Goal: Book appointment/travel/reservation

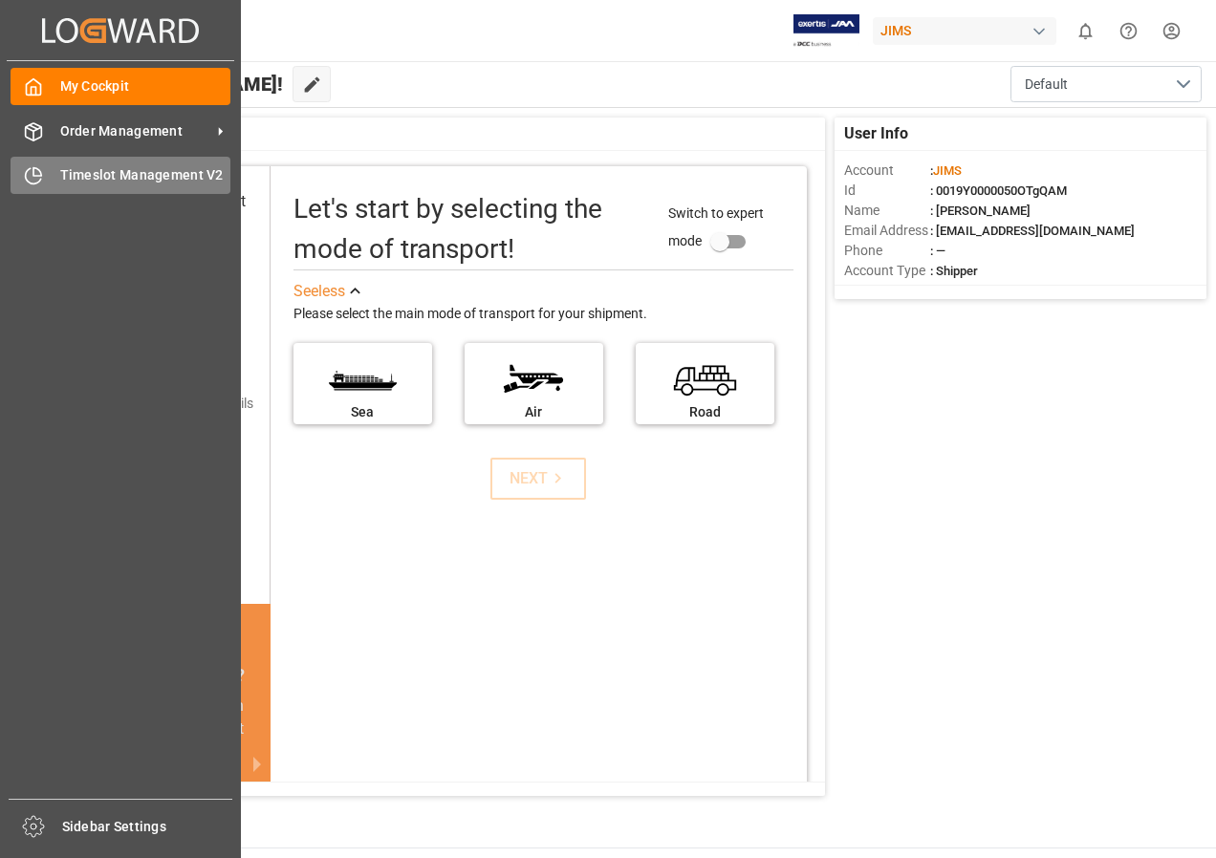
click at [97, 171] on span "Timeslot Management V2" at bounding box center [145, 175] width 171 height 20
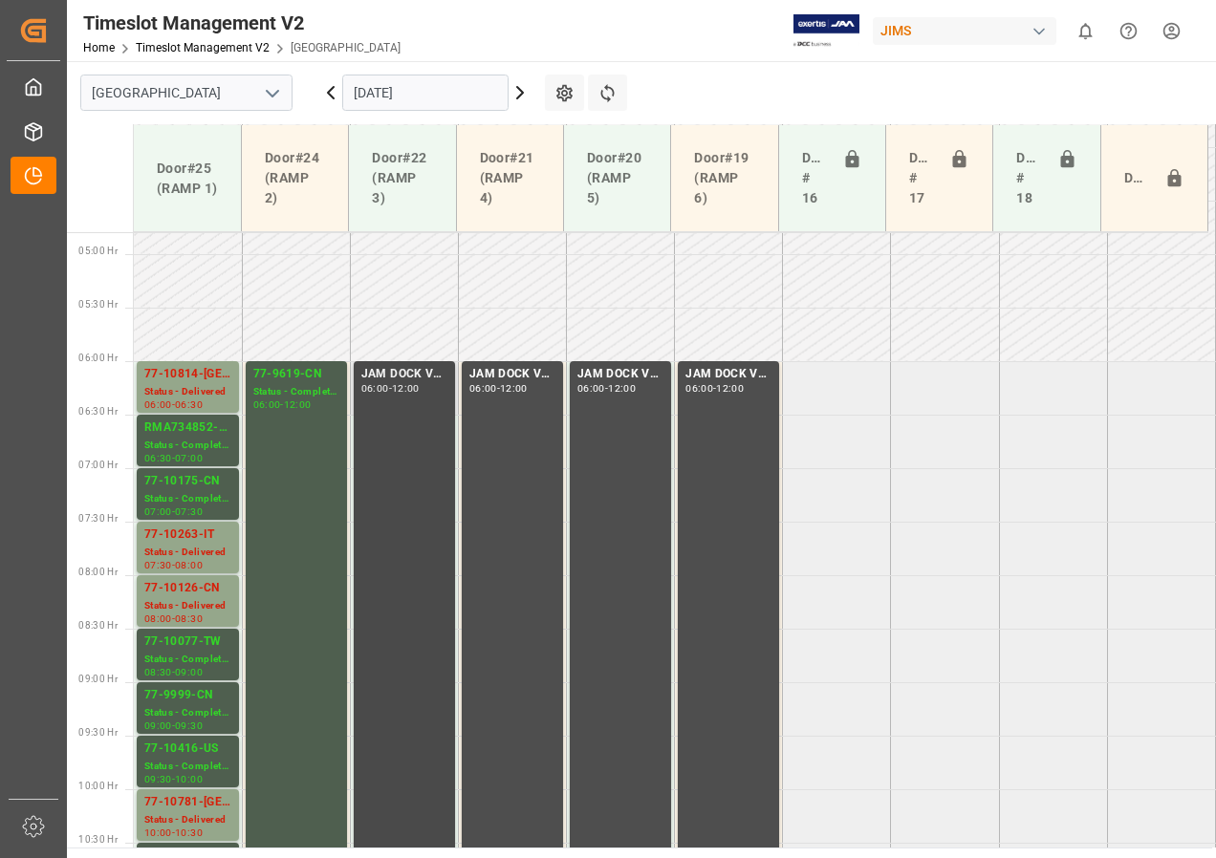
scroll to position [609, 0]
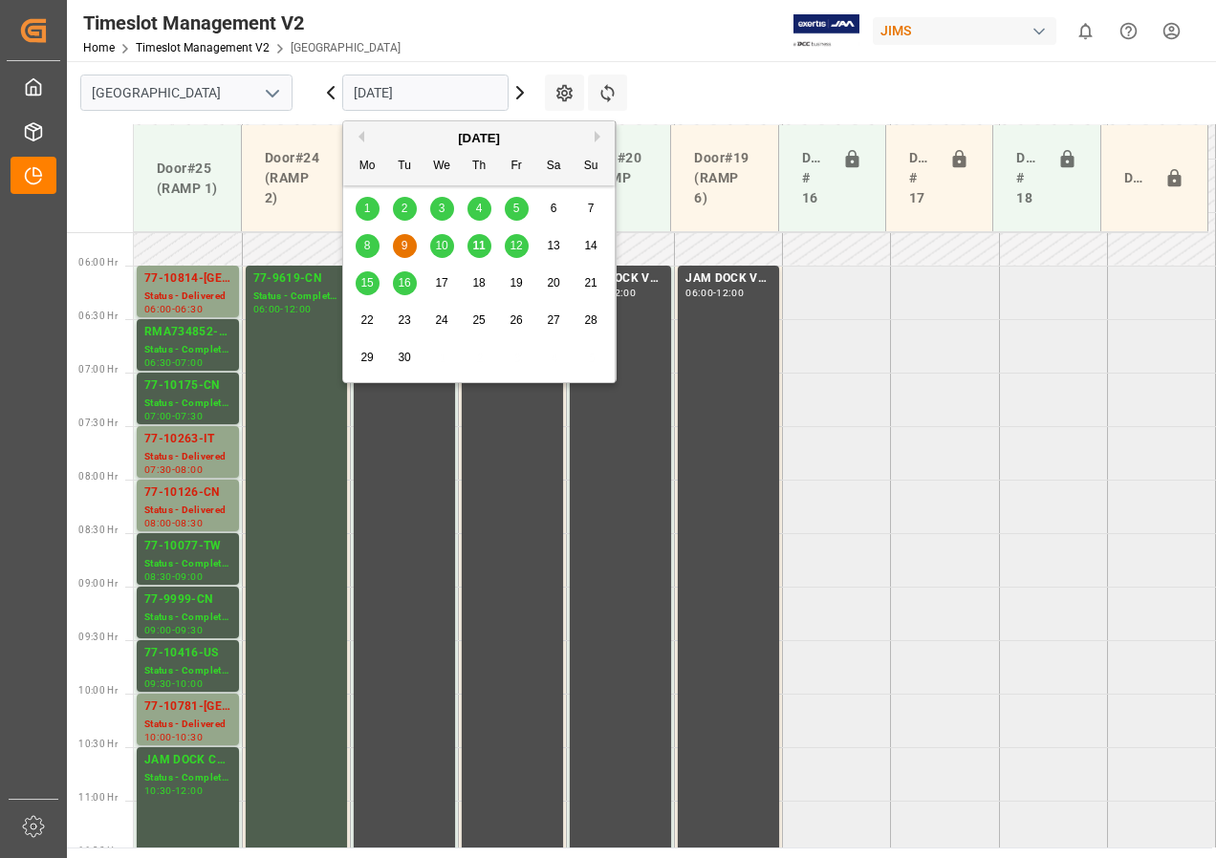
click at [407, 96] on input "[DATE]" at bounding box center [425, 93] width 166 height 36
click at [445, 250] on span "10" at bounding box center [441, 245] width 12 height 13
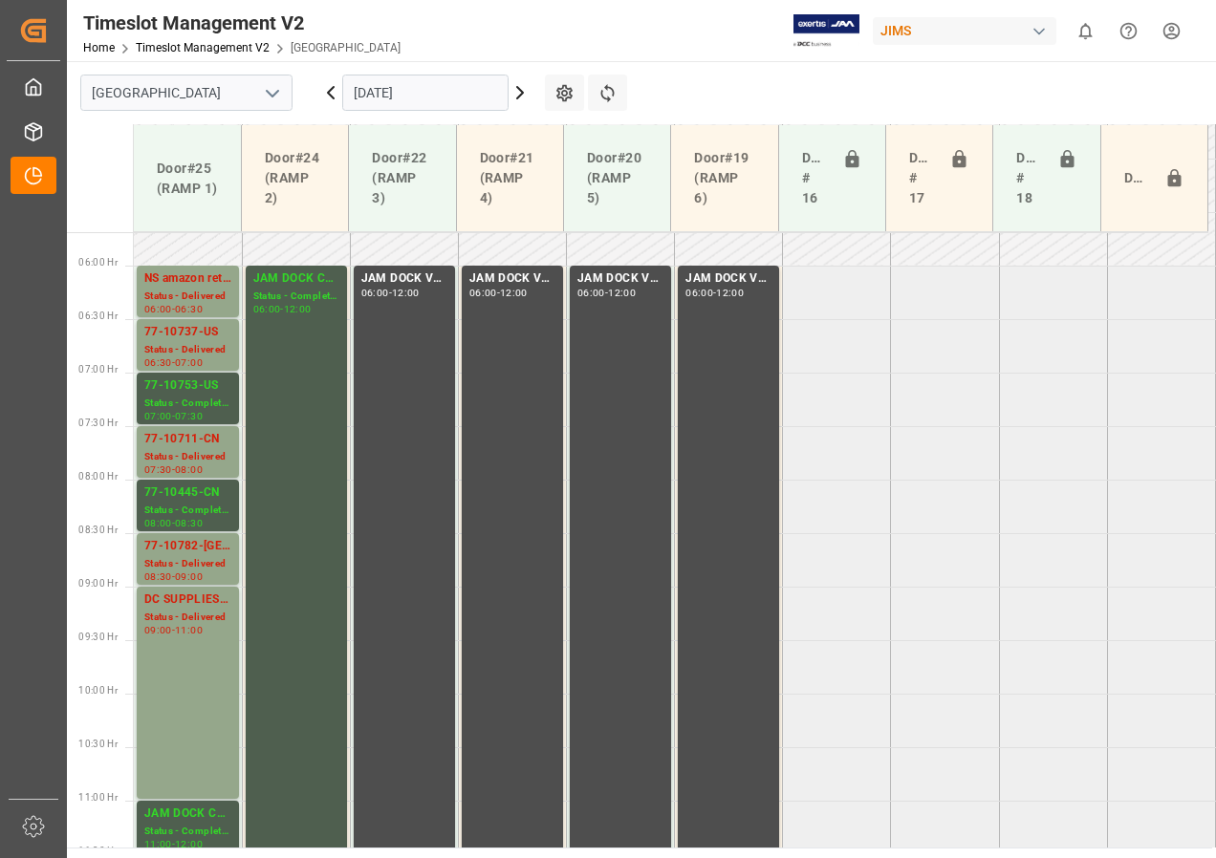
click at [462, 93] on input "[DATE]" at bounding box center [425, 93] width 166 height 36
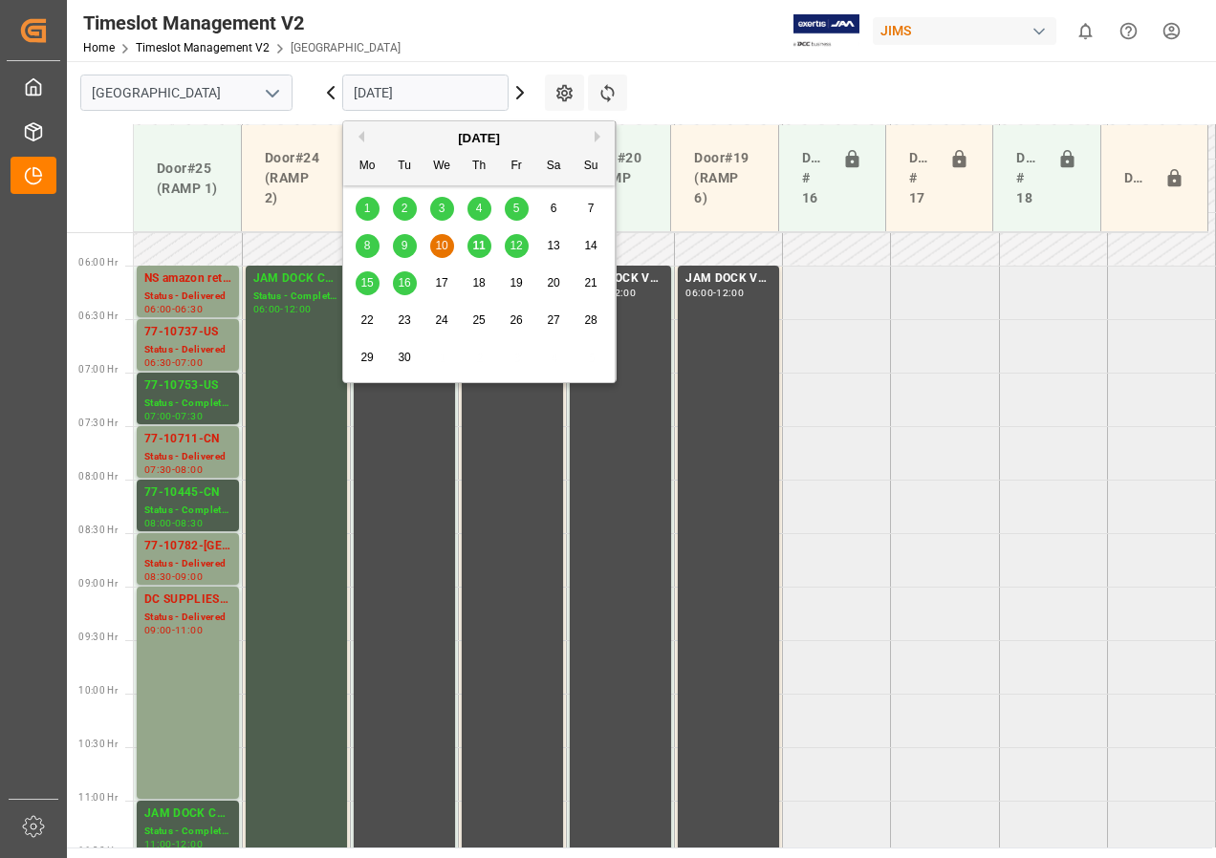
click at [474, 241] on span "11" at bounding box center [478, 245] width 12 height 13
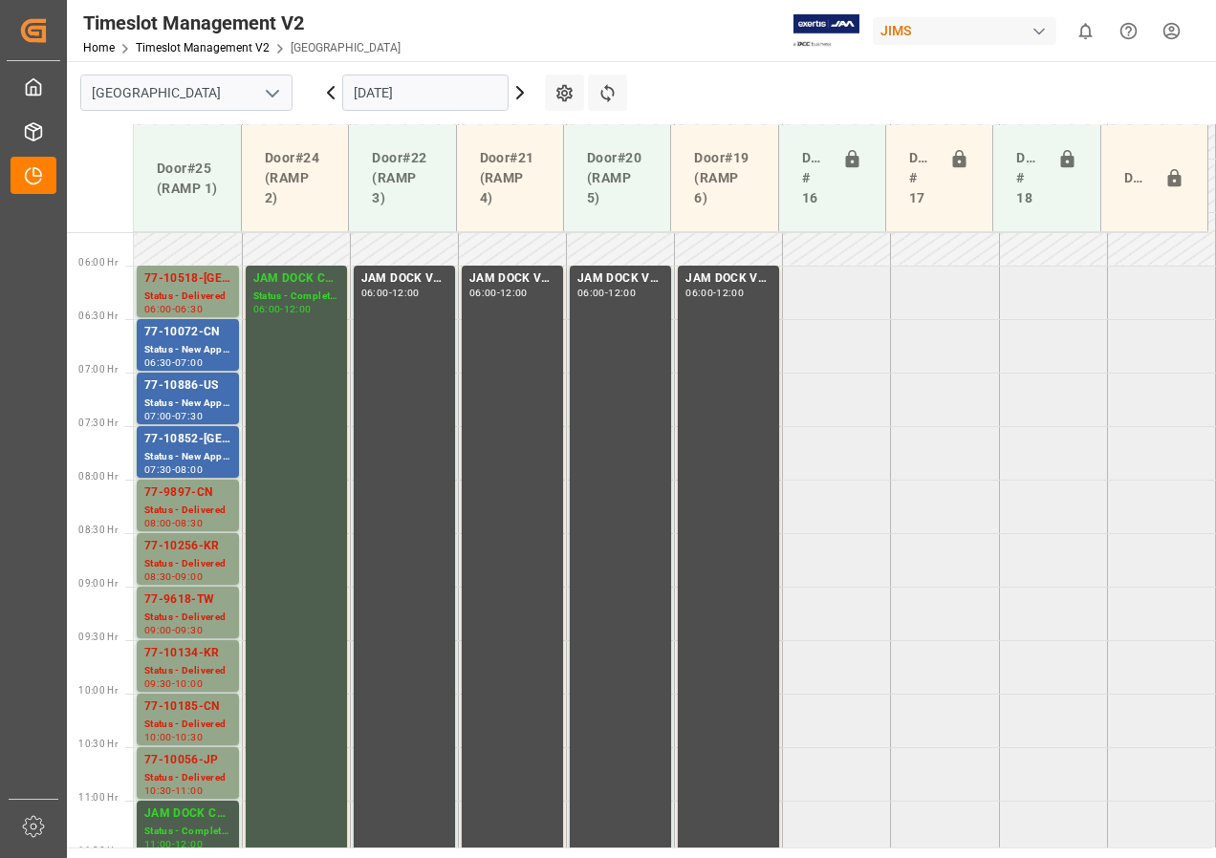
click at [479, 98] on input "[DATE]" at bounding box center [425, 93] width 166 height 36
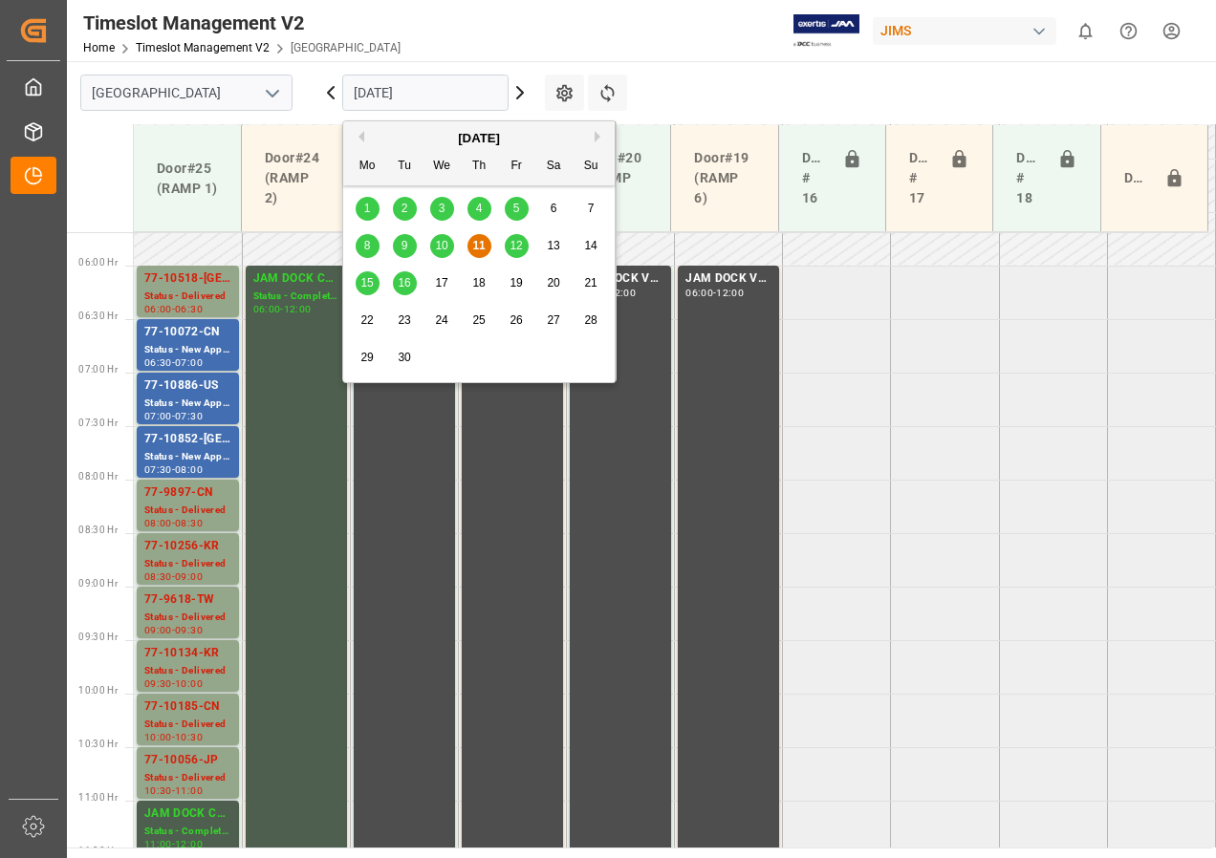
click at [407, 278] on span "16" at bounding box center [404, 282] width 12 height 13
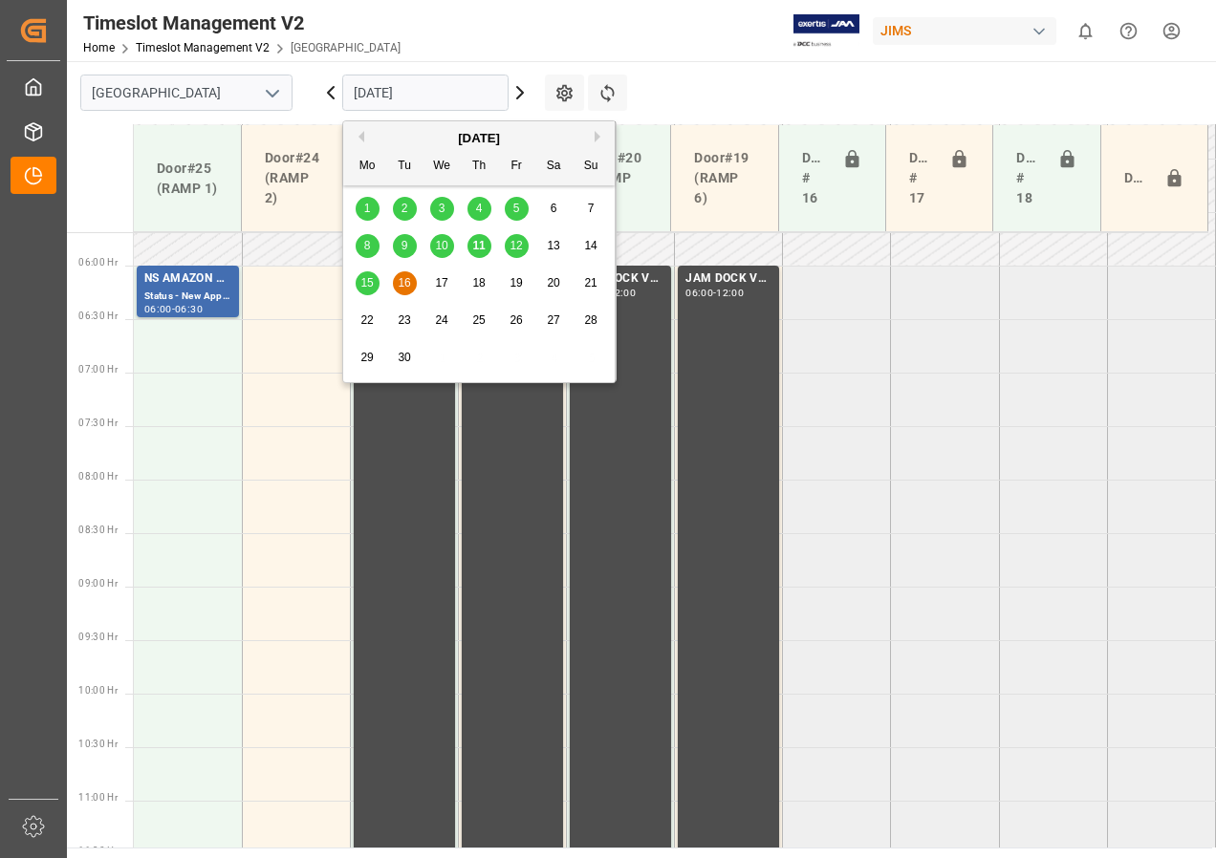
click at [384, 85] on input "[DATE]" at bounding box center [425, 93] width 166 height 36
click at [363, 277] on span "15" at bounding box center [366, 282] width 12 height 13
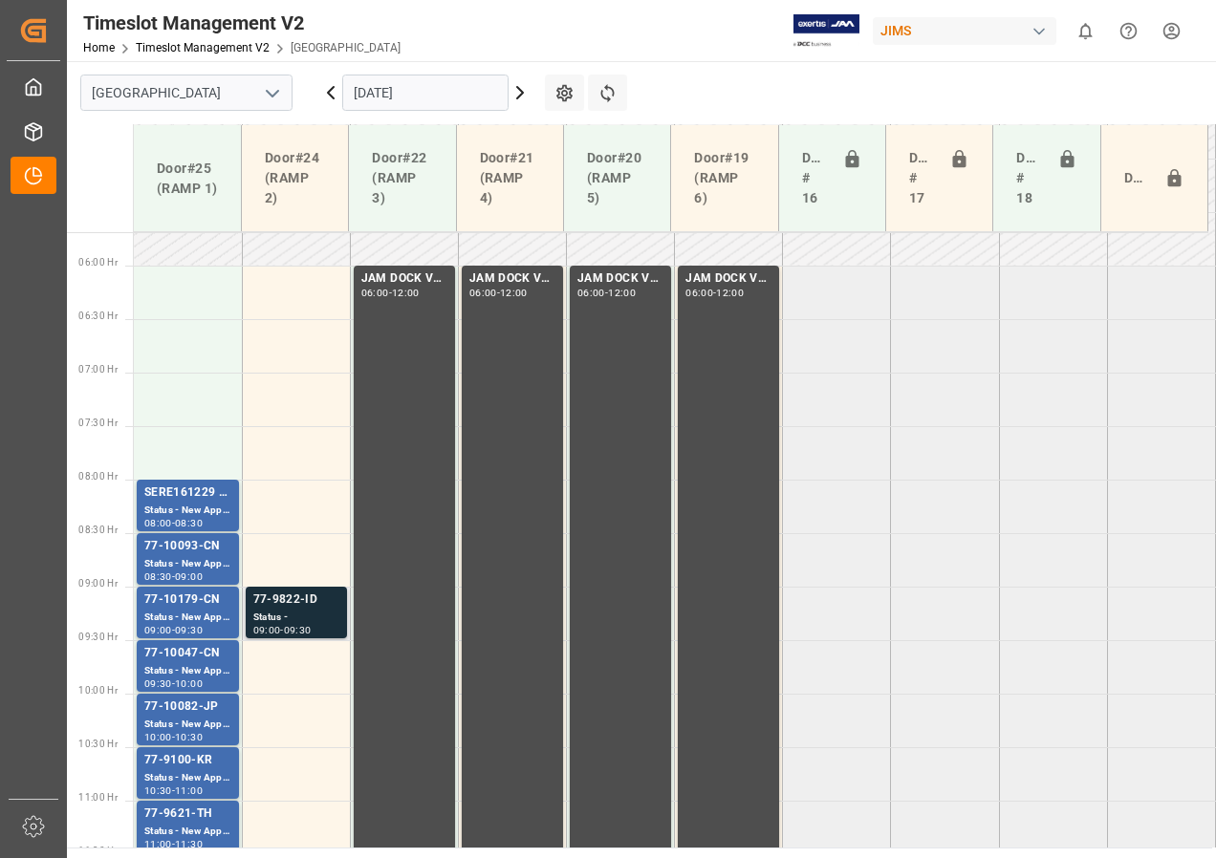
click at [294, 616] on div "Status -" at bounding box center [296, 618] width 86 height 16
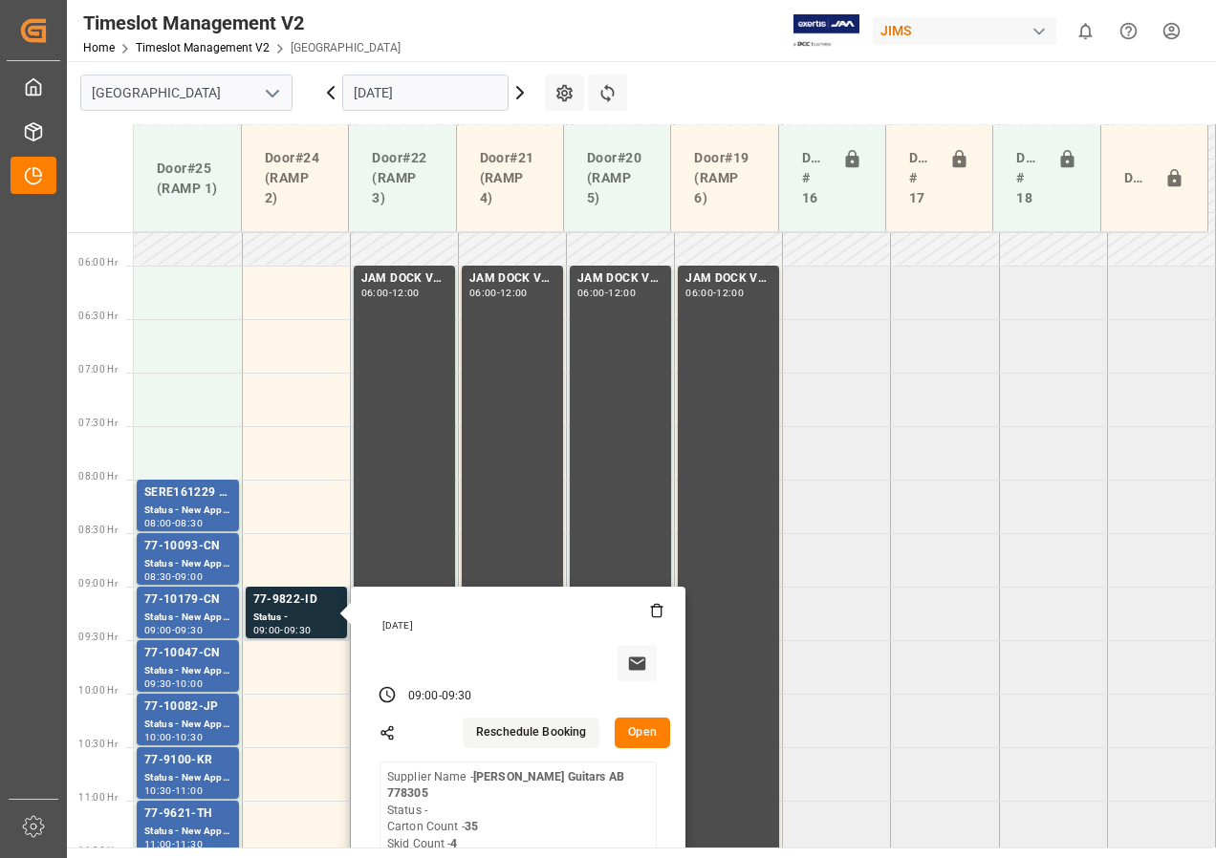
click at [646, 732] on button "Open" at bounding box center [642, 733] width 55 height 31
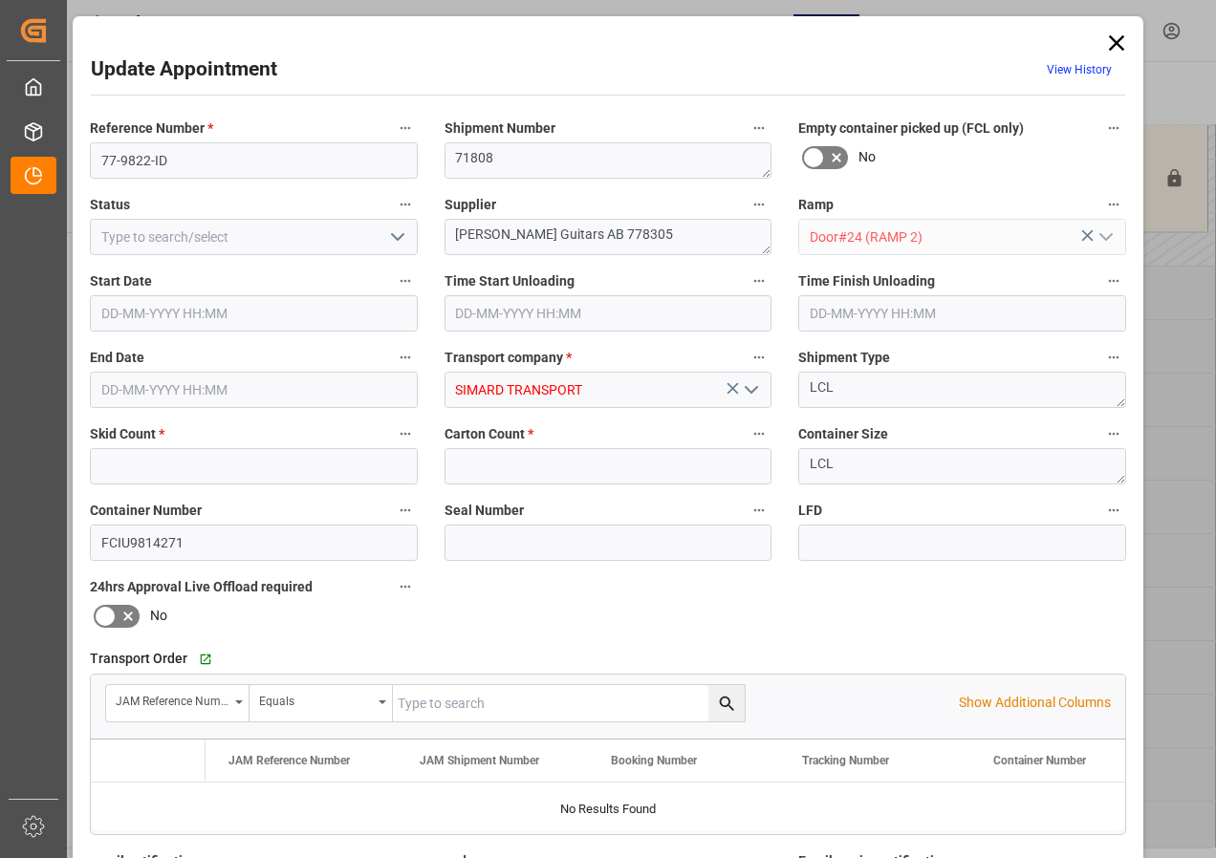
type input "4"
type input "35"
type input "[DATE] 09:00"
type input "[DATE] 09:30"
type input "[DATE] 13:21"
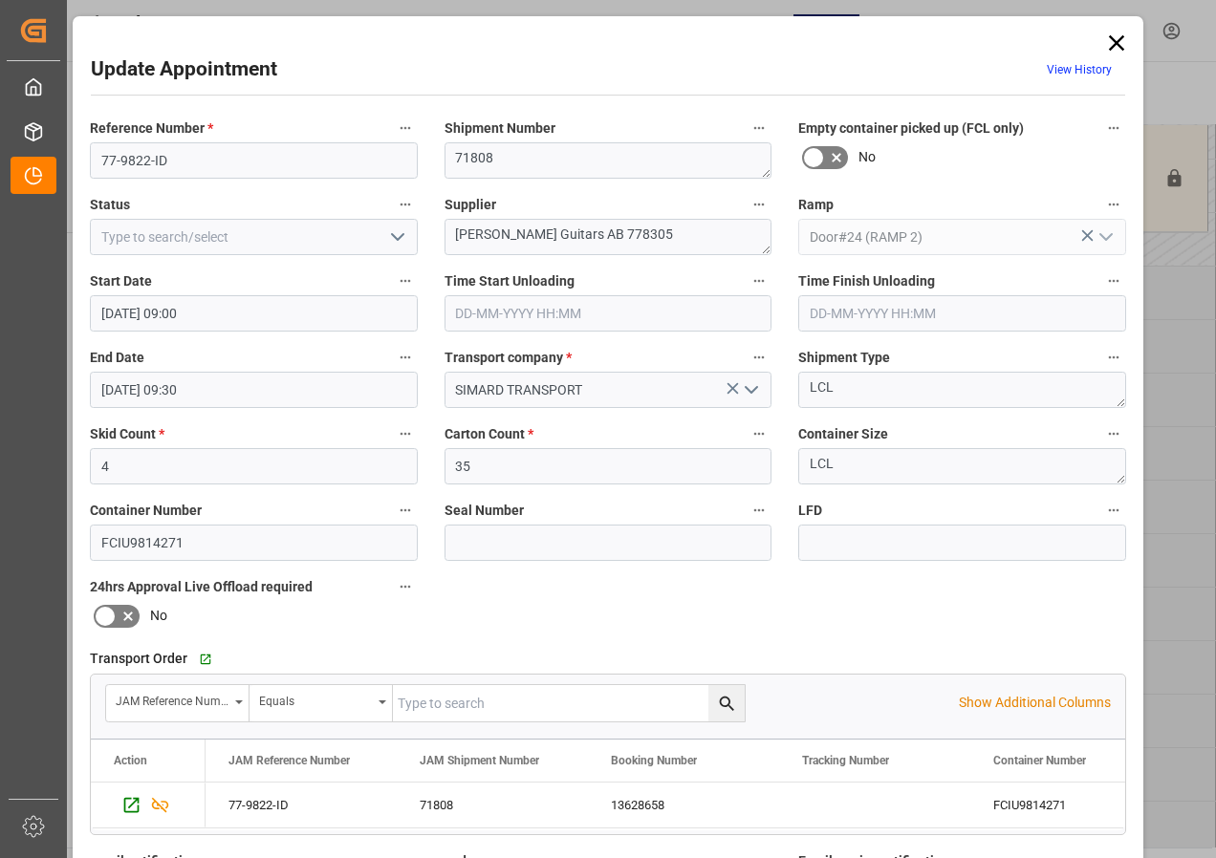
click at [1113, 42] on icon at bounding box center [1116, 42] width 15 height 15
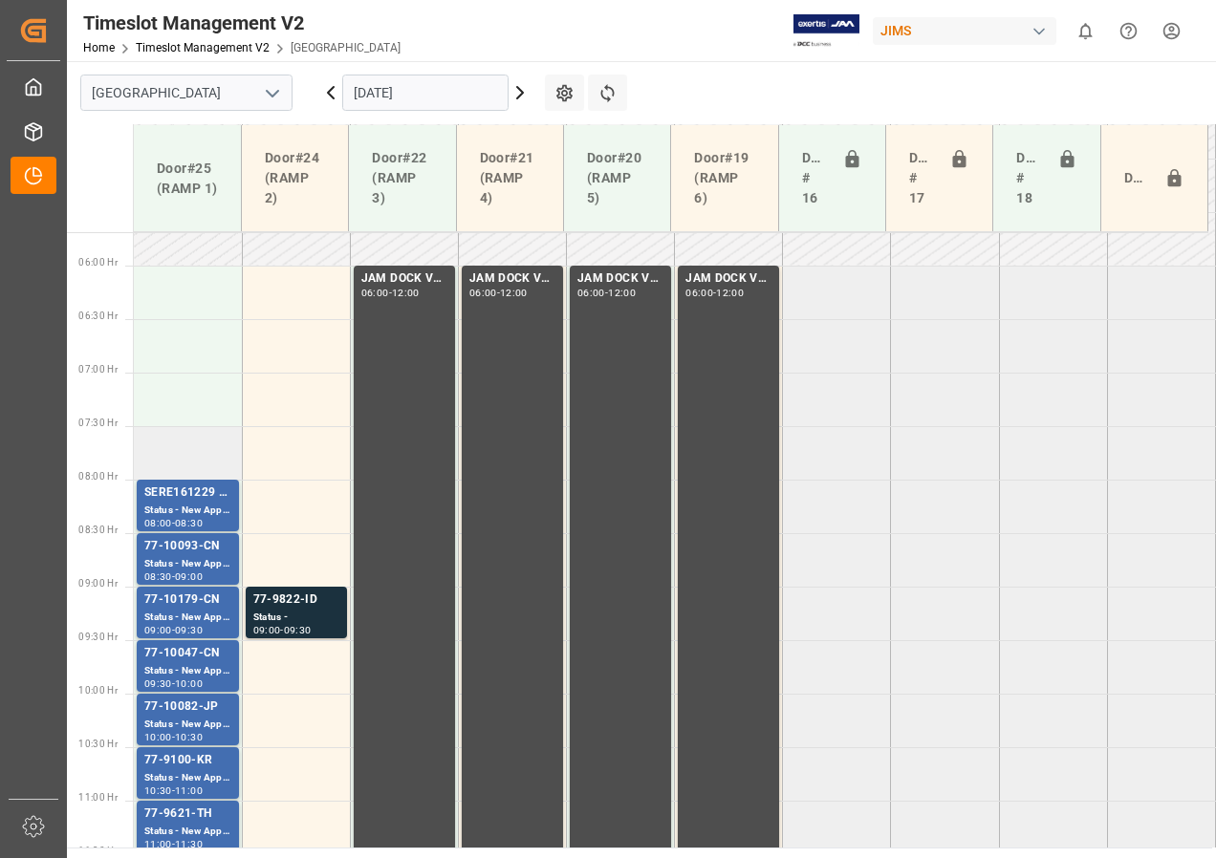
click at [176, 447] on td at bounding box center [188, 453] width 108 height 54
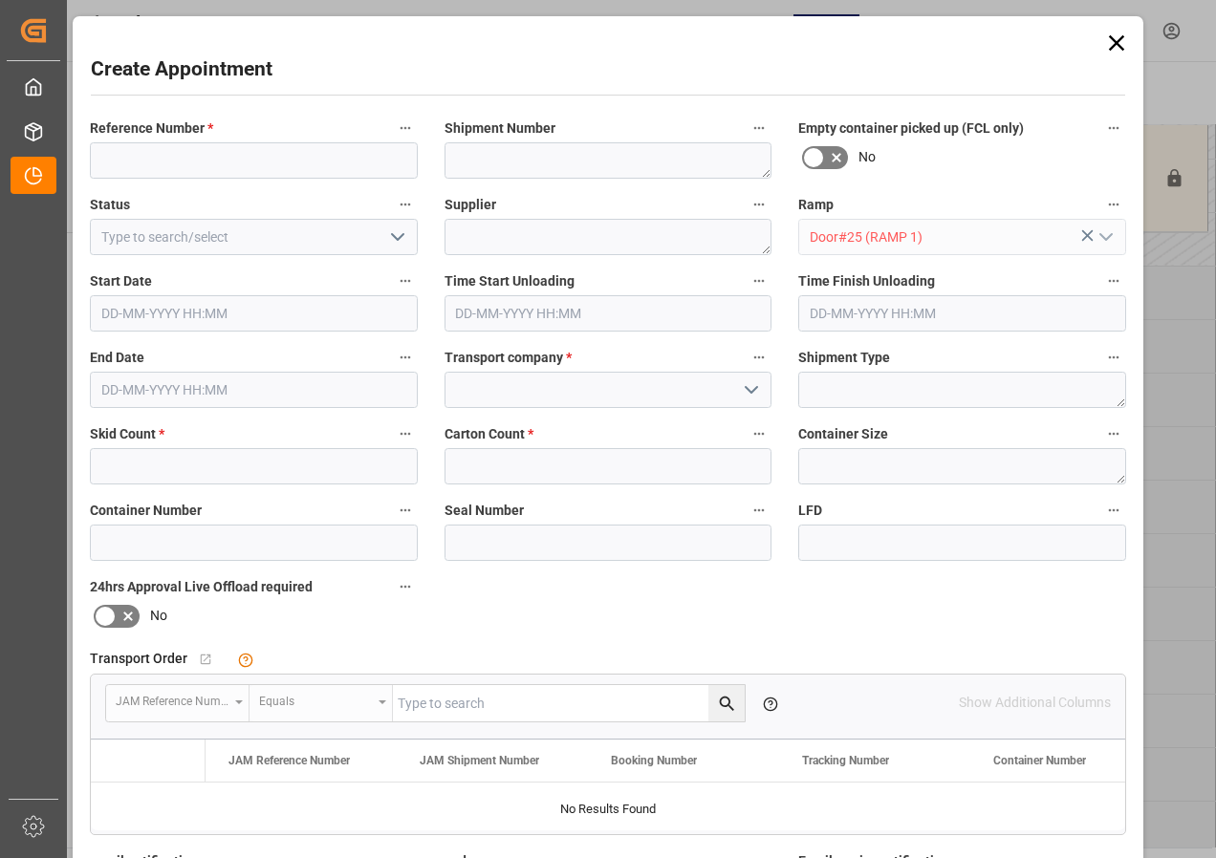
type input "[DATE] 07:30"
type input "[DATE] 08:00"
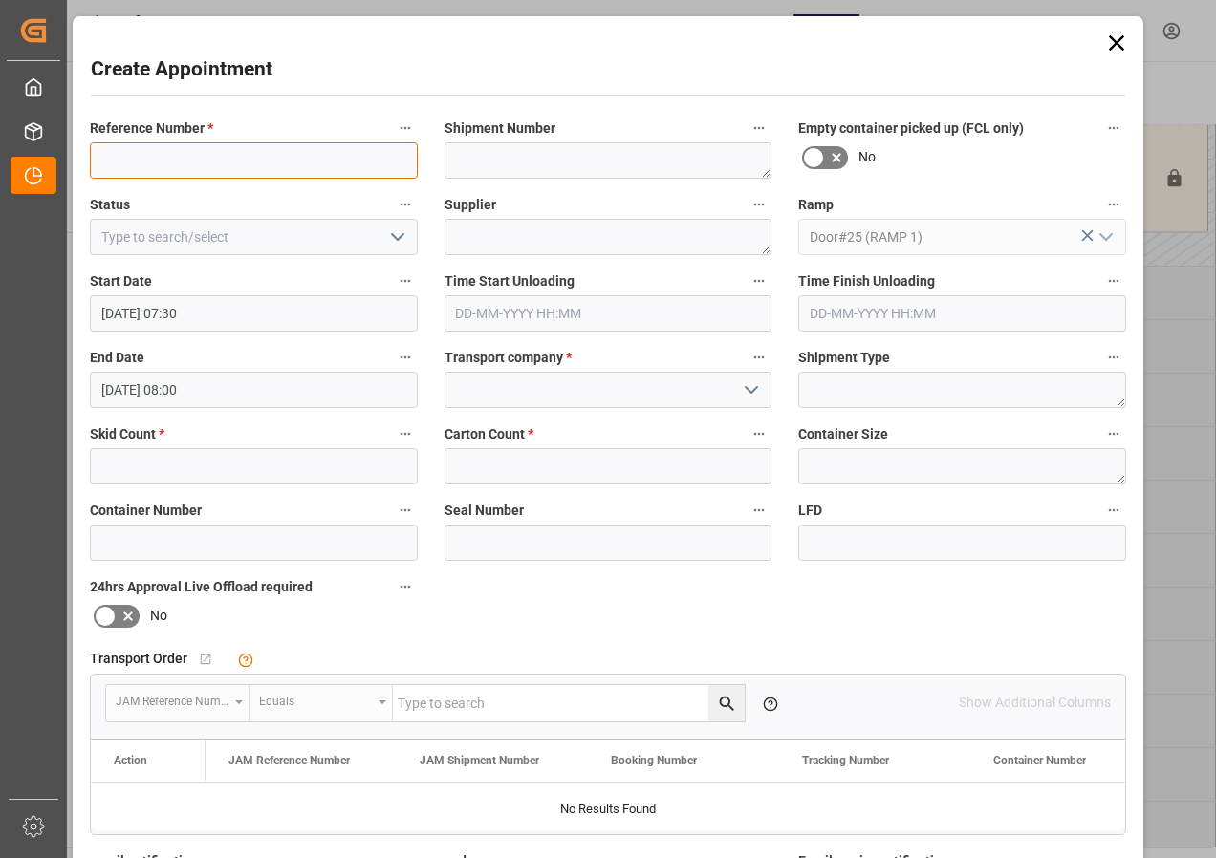
click at [167, 169] on input at bounding box center [254, 160] width 328 height 36
type input "77-9822-ID"
click at [1111, 36] on icon at bounding box center [1116, 43] width 27 height 27
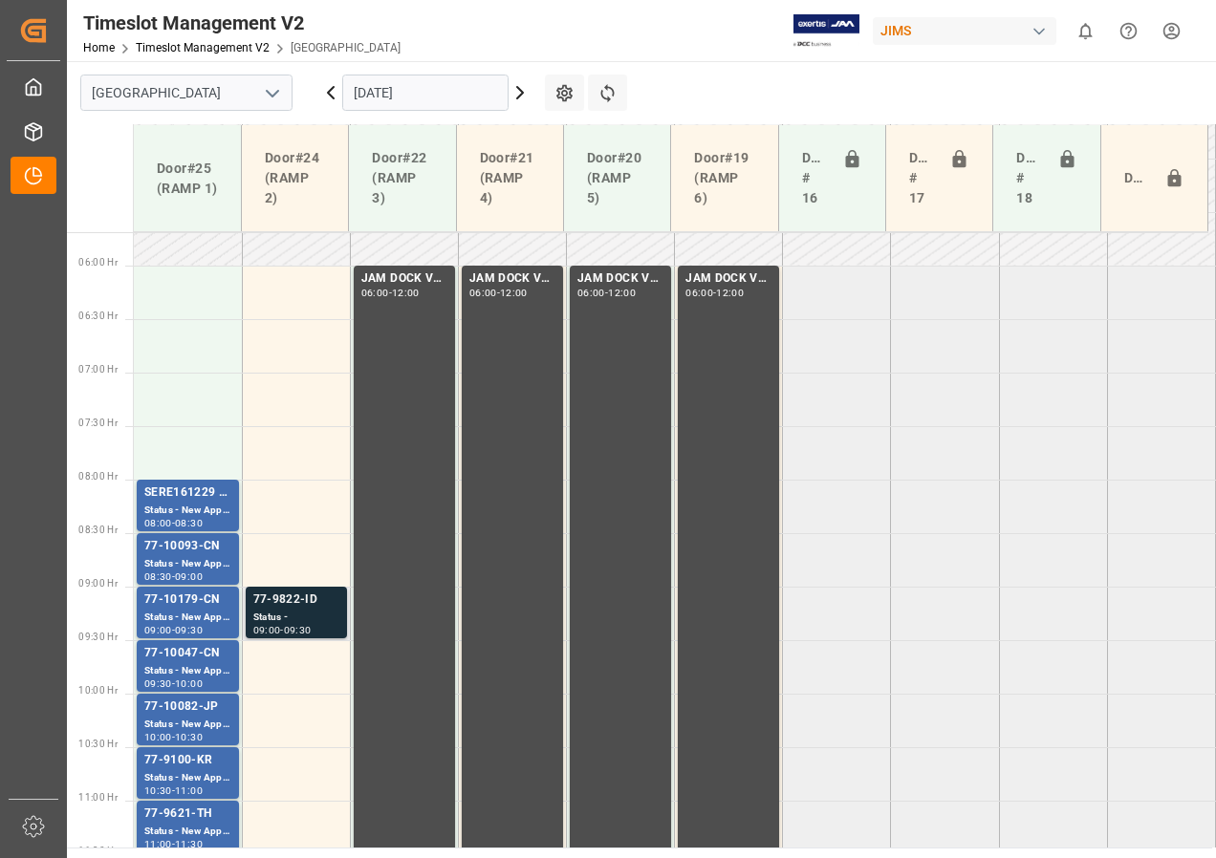
click at [291, 608] on div "77-9822-ID" at bounding box center [296, 600] width 86 height 19
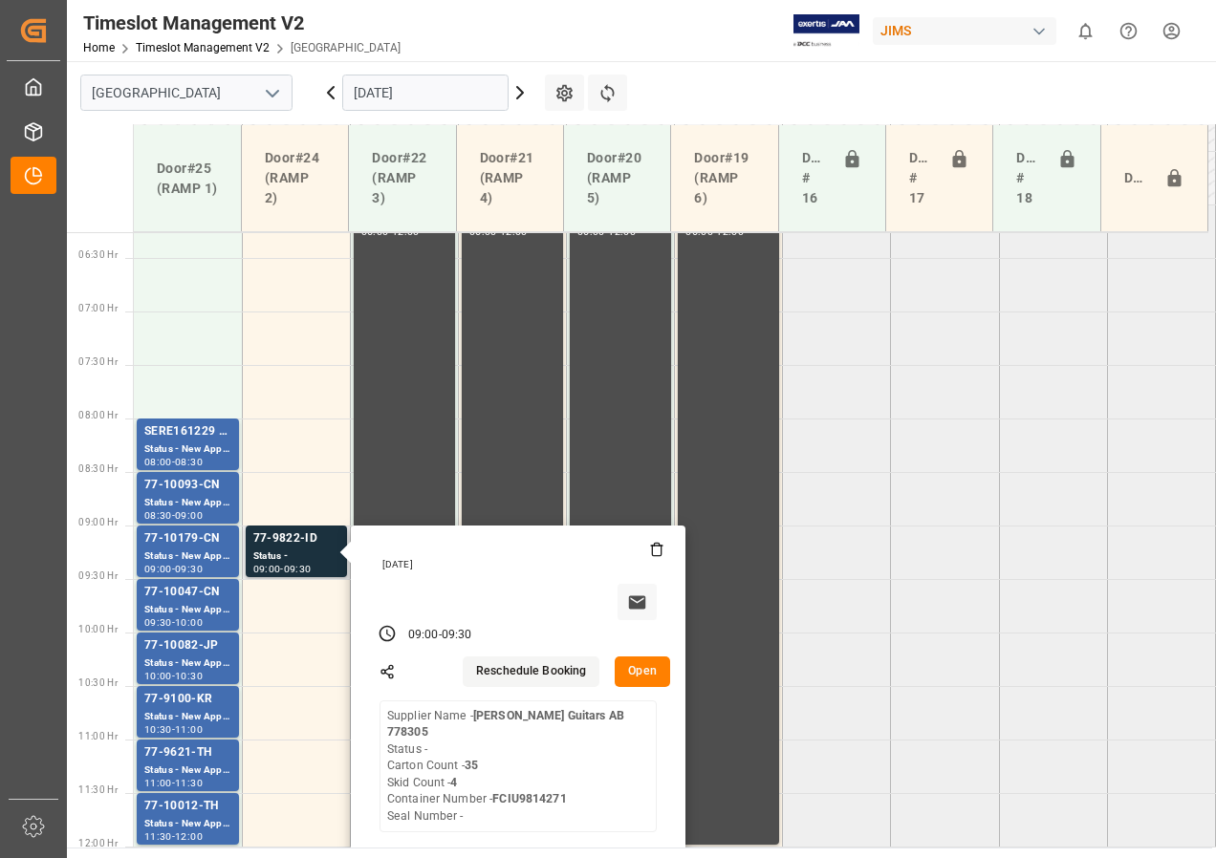
scroll to position [705, 0]
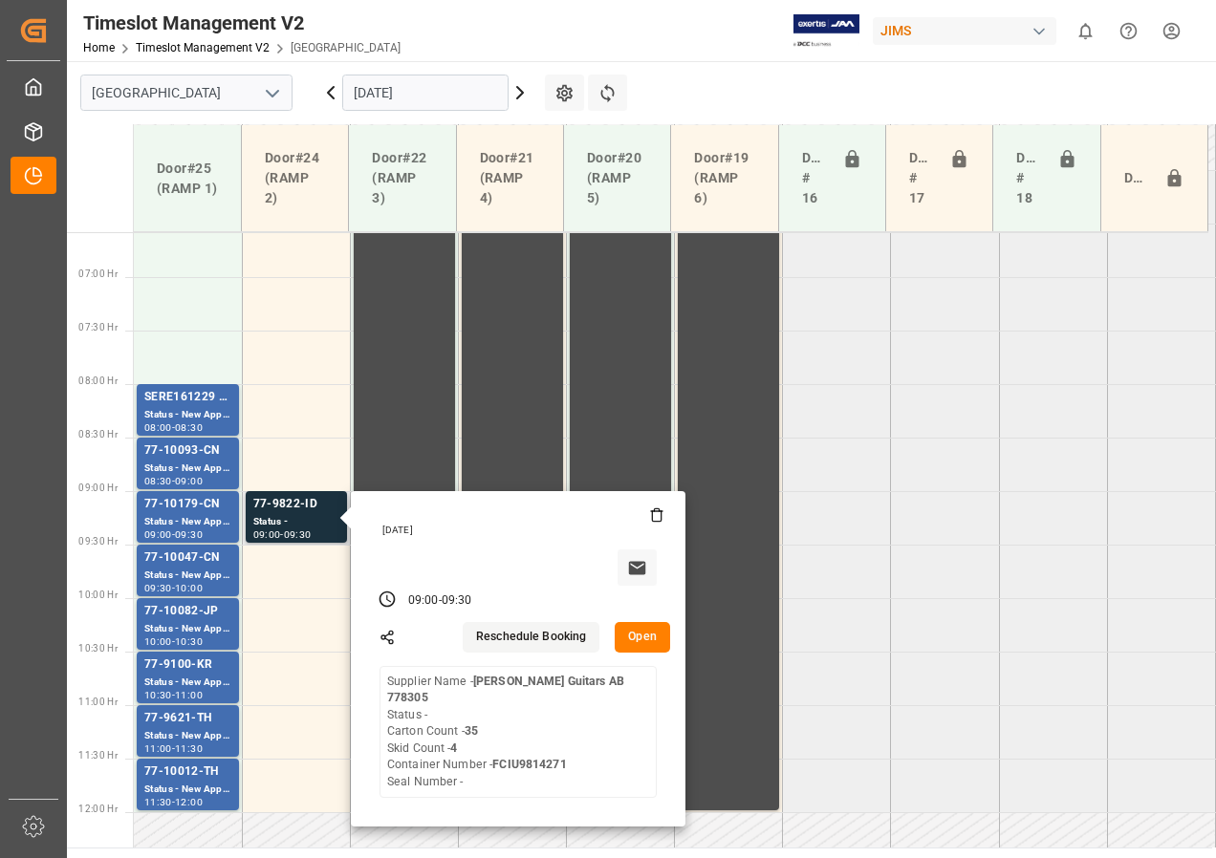
click at [635, 636] on button "Open" at bounding box center [642, 637] width 55 height 31
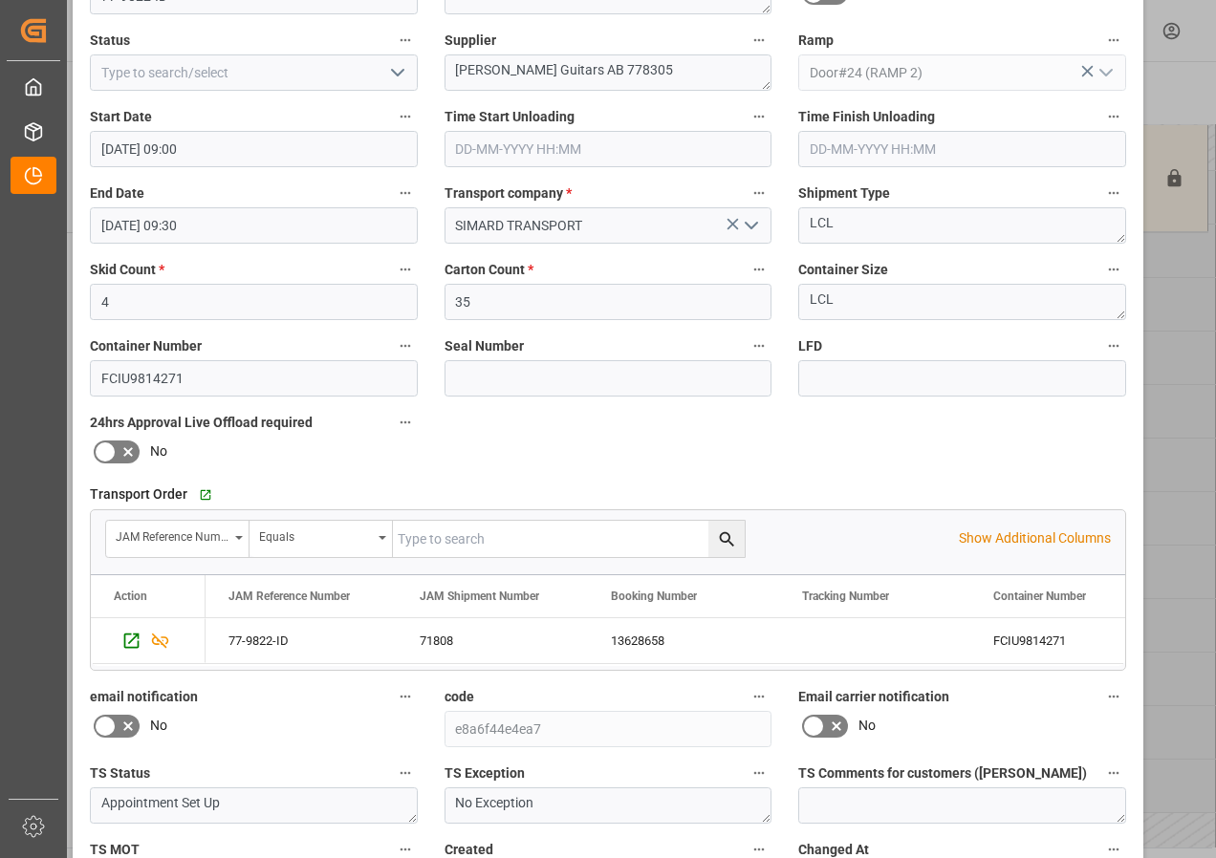
scroll to position [0, 0]
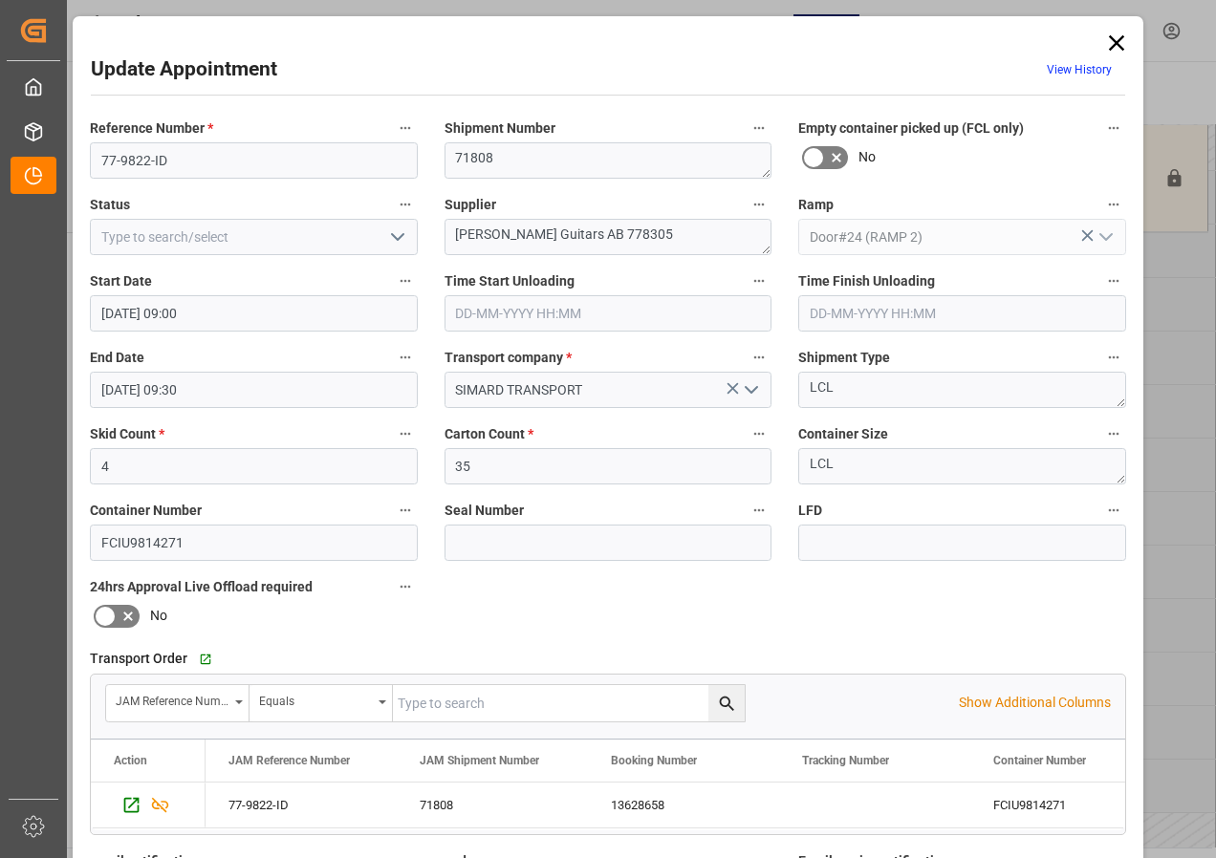
click at [1110, 42] on icon at bounding box center [1116, 43] width 27 height 27
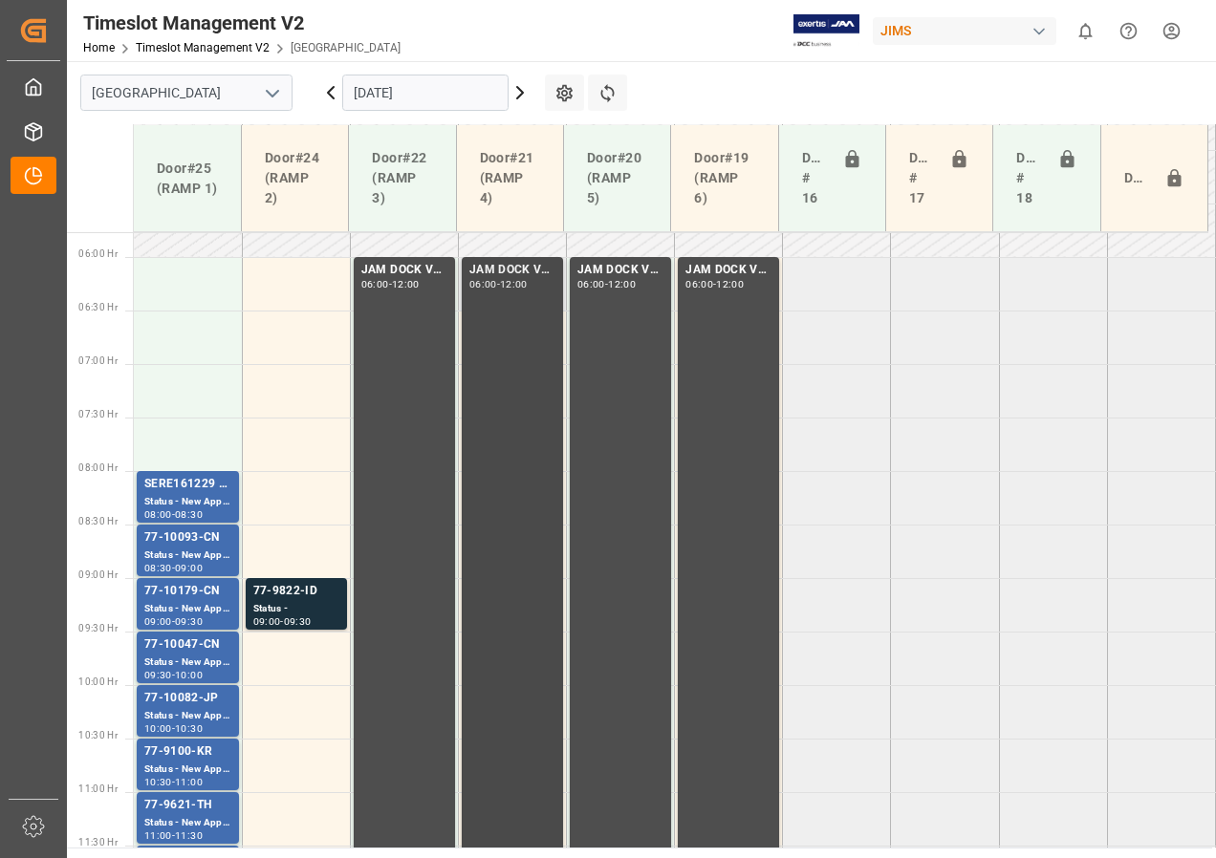
scroll to position [609, 0]
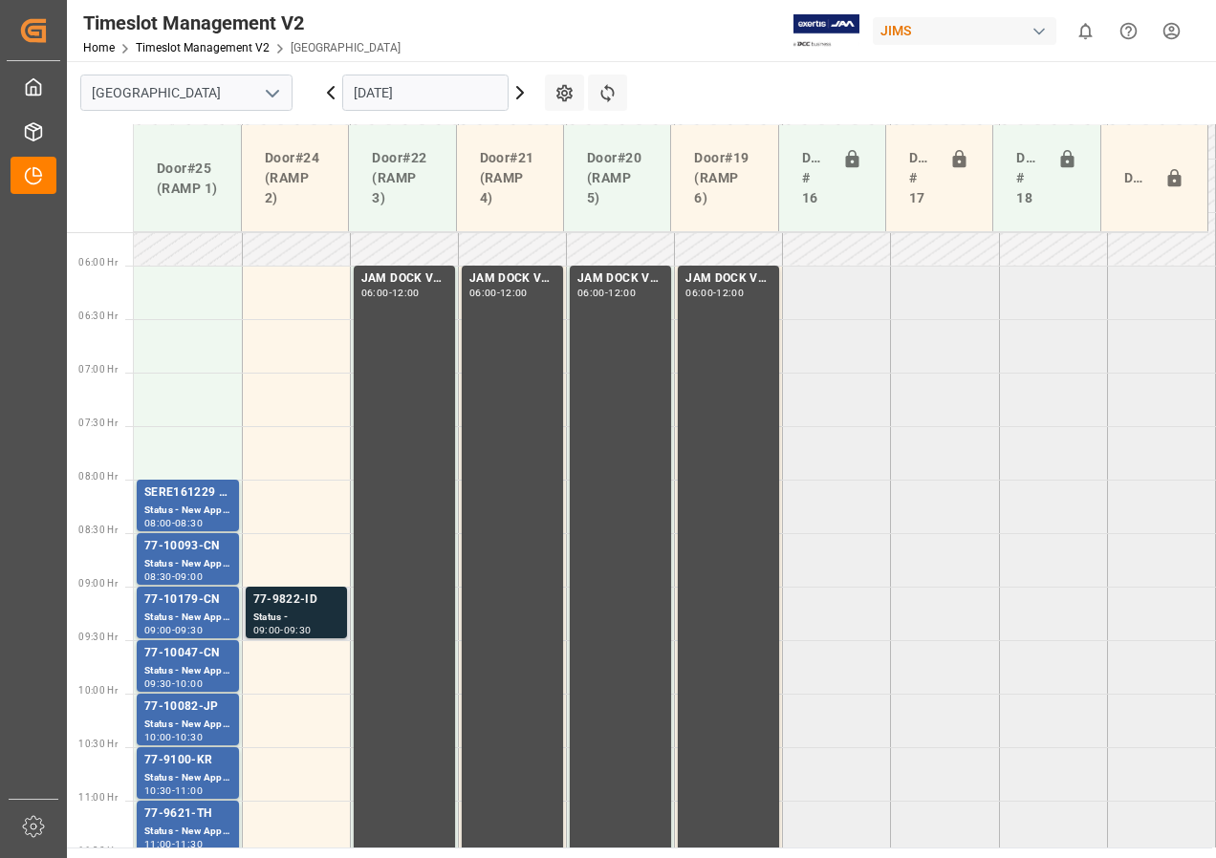
click at [286, 613] on div "Status -" at bounding box center [296, 618] width 86 height 16
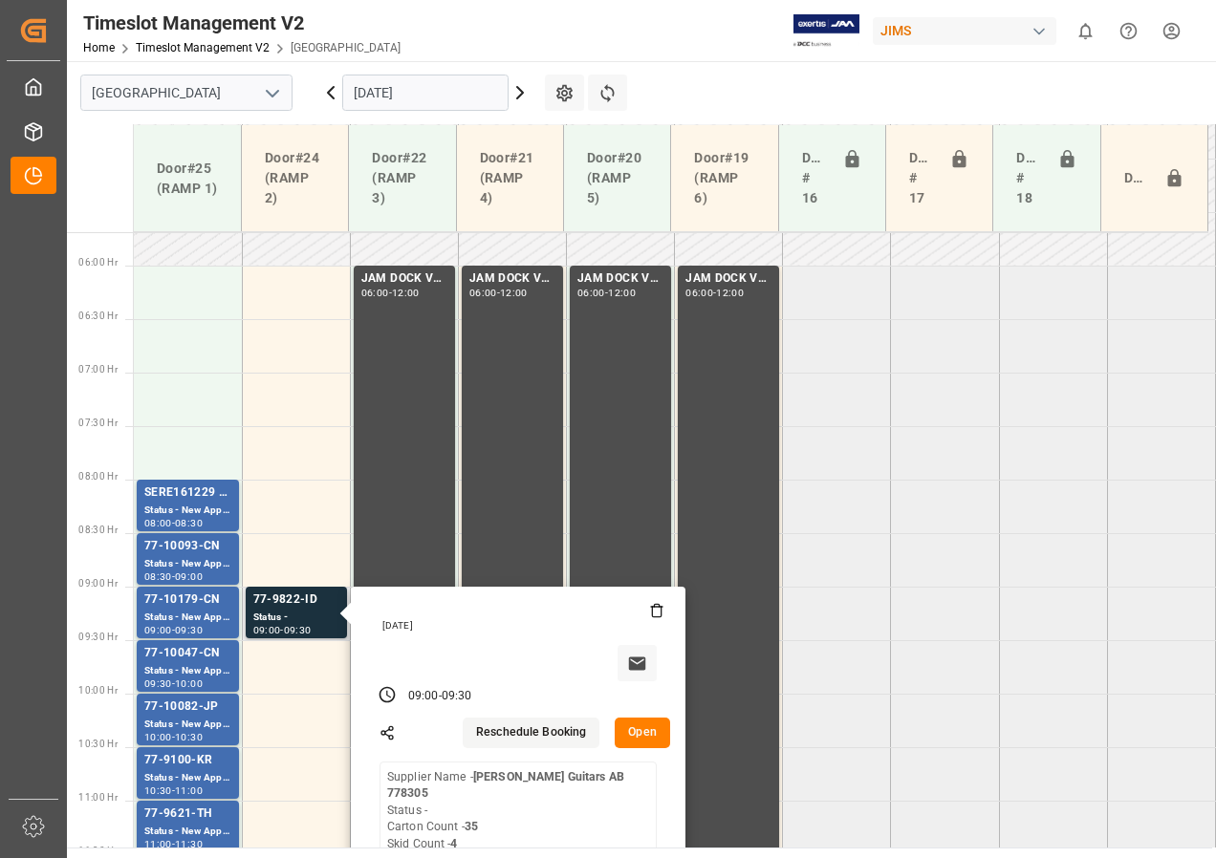
click at [636, 726] on button "Open" at bounding box center [642, 733] width 55 height 31
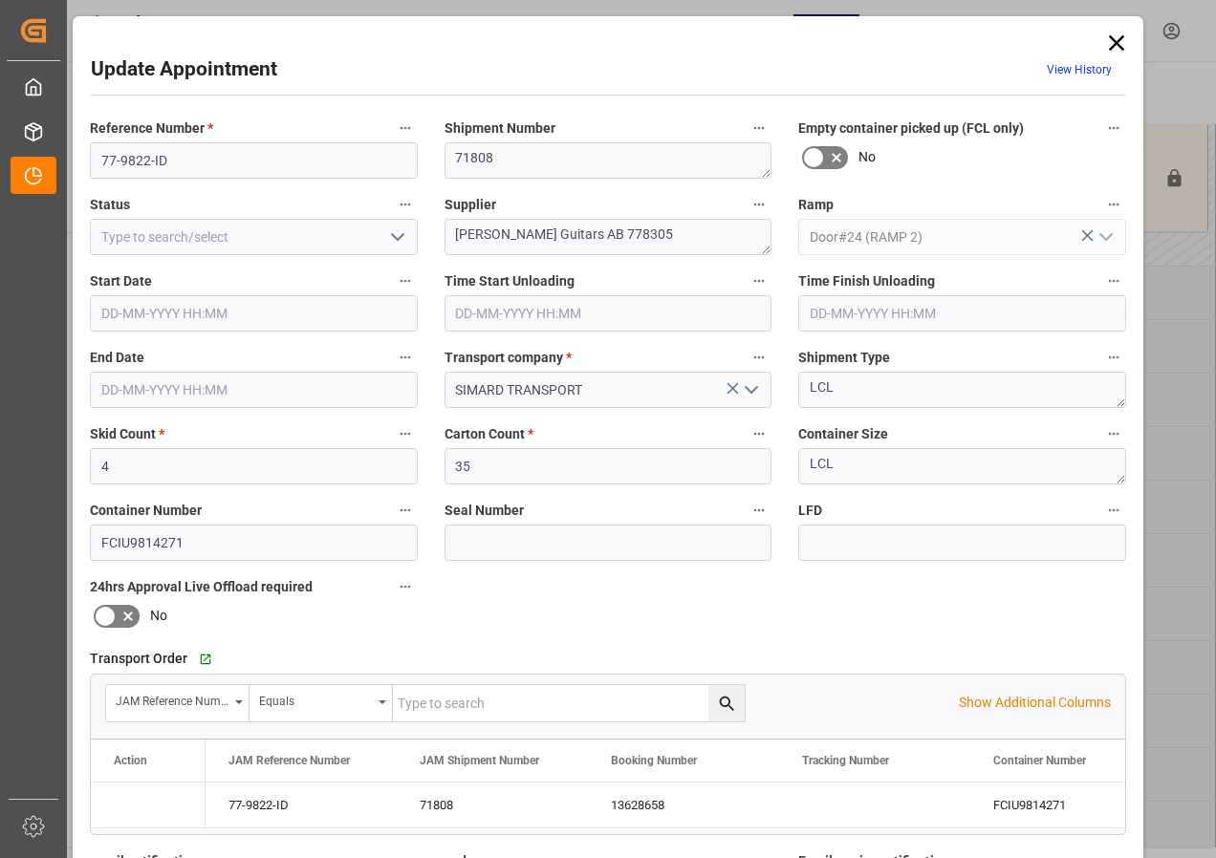
type input "[DATE] 09:00"
type input "[DATE] 09:30"
type input "[DATE] 13:21"
click at [122, 322] on input "[DATE] 09:00" at bounding box center [254, 313] width 328 height 36
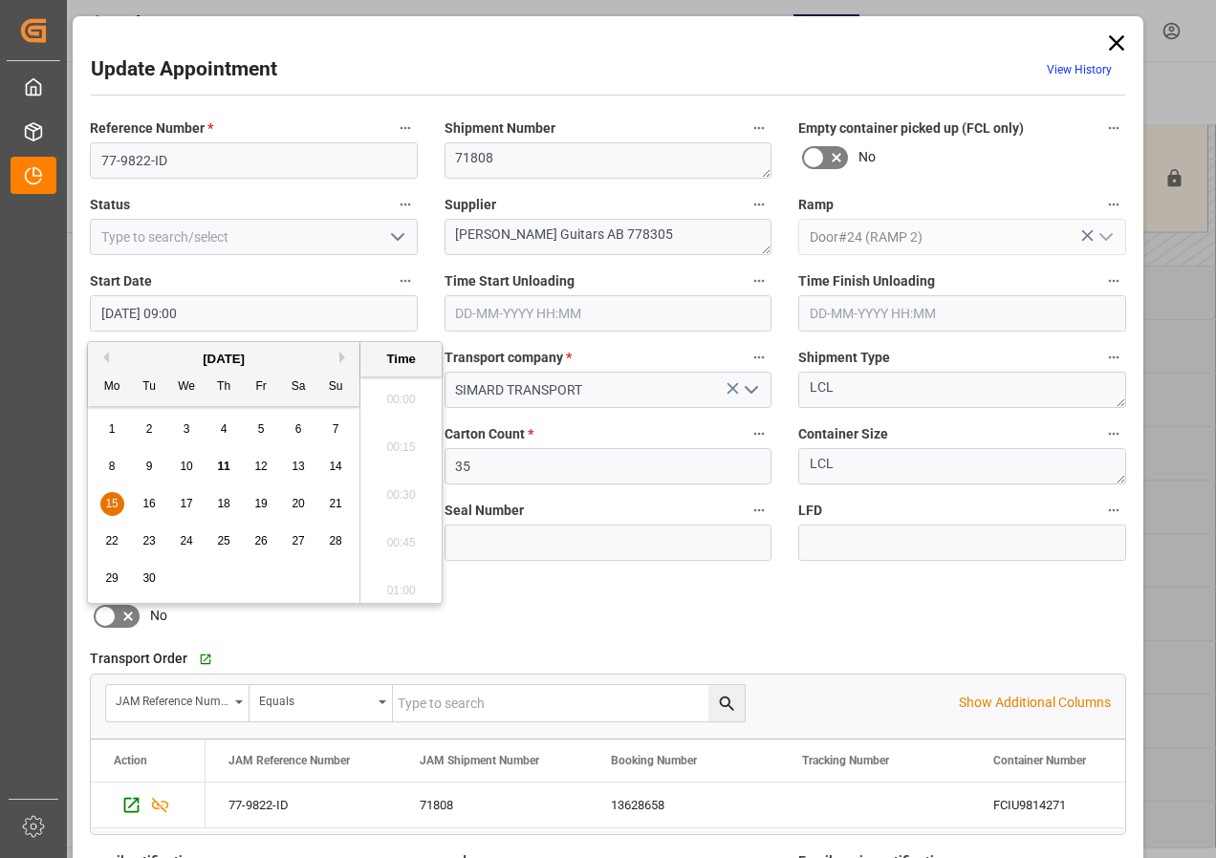
scroll to position [1632, 0]
click at [106, 503] on span "15" at bounding box center [111, 503] width 12 height 13
click at [395, 493] on li "06:00" at bounding box center [400, 496] width 81 height 48
type input "[DATE] 06:00"
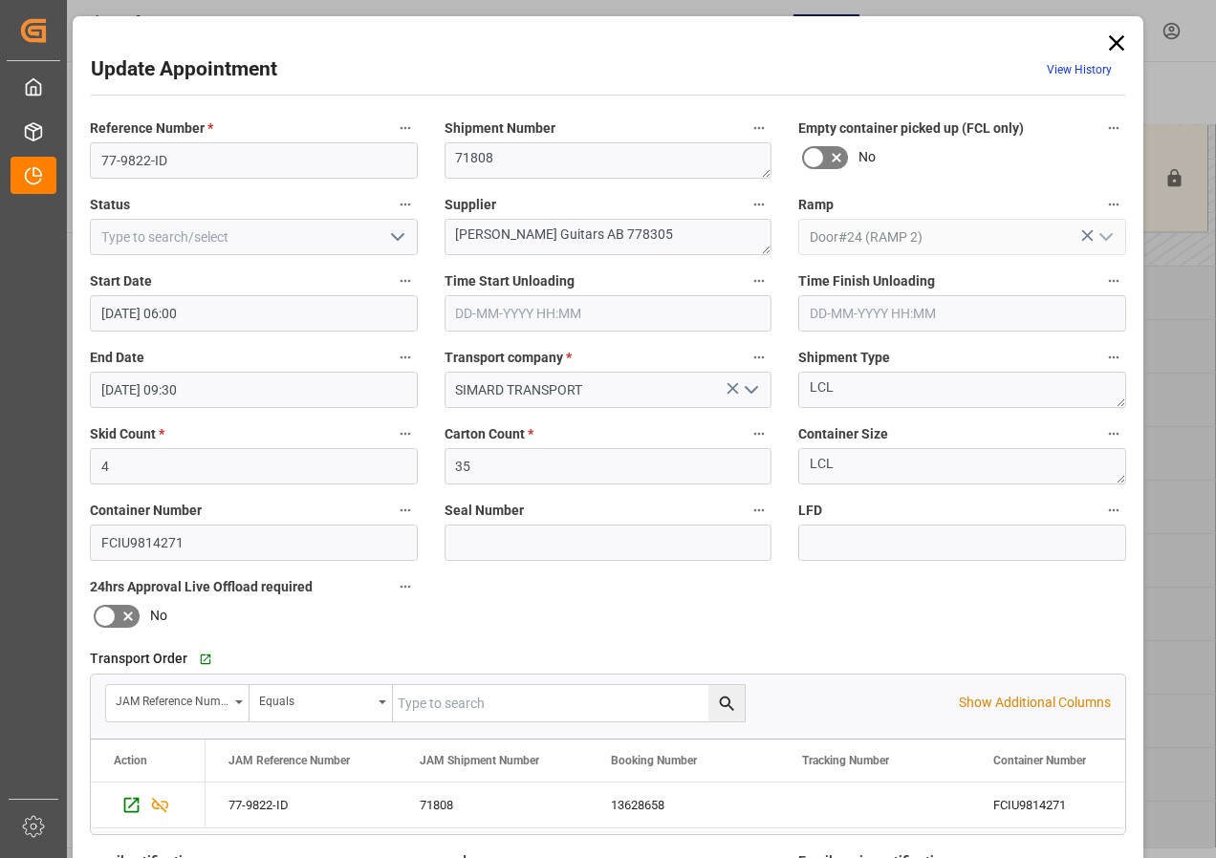
click at [94, 399] on input "[DATE] 09:30" at bounding box center [254, 390] width 328 height 36
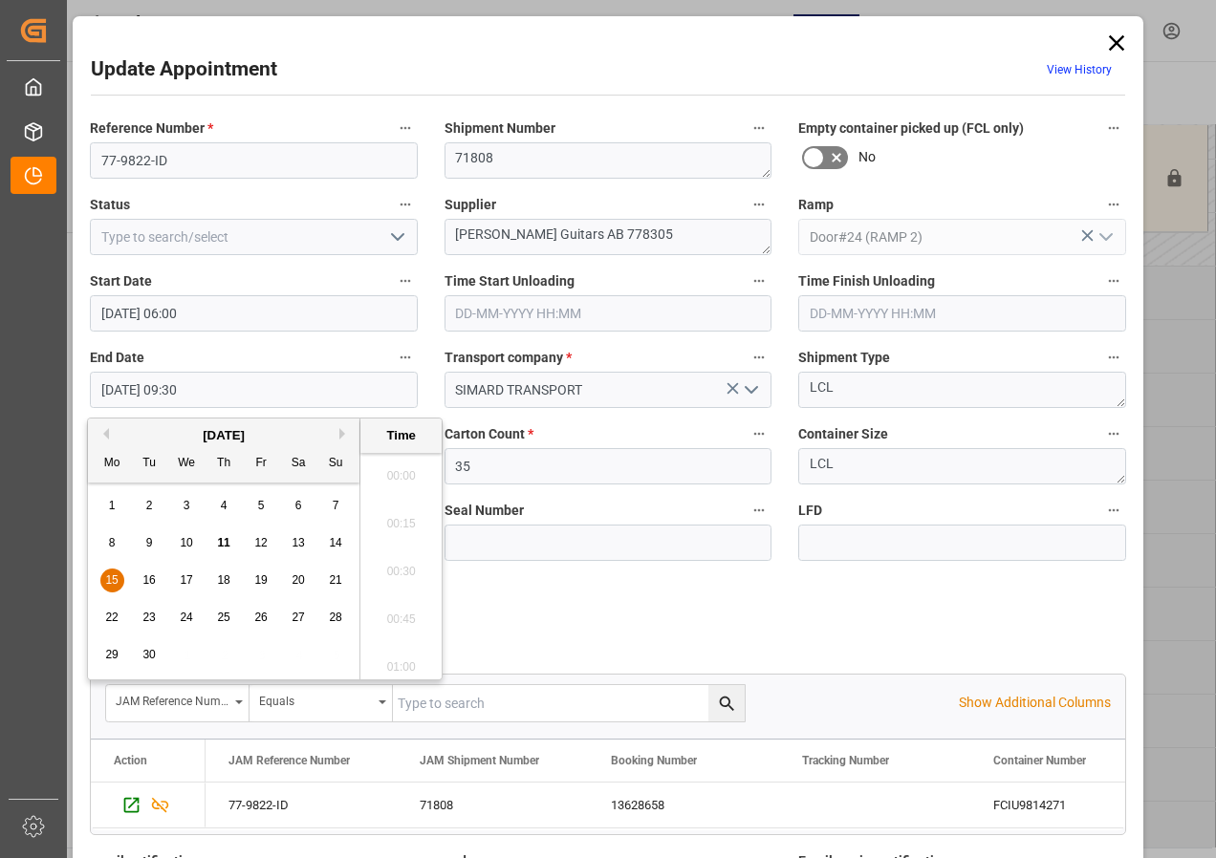
scroll to position [1728, 0]
click at [109, 576] on span "15" at bounding box center [111, 580] width 12 height 13
click at [401, 466] on li "06:30" at bounding box center [400, 470] width 81 height 48
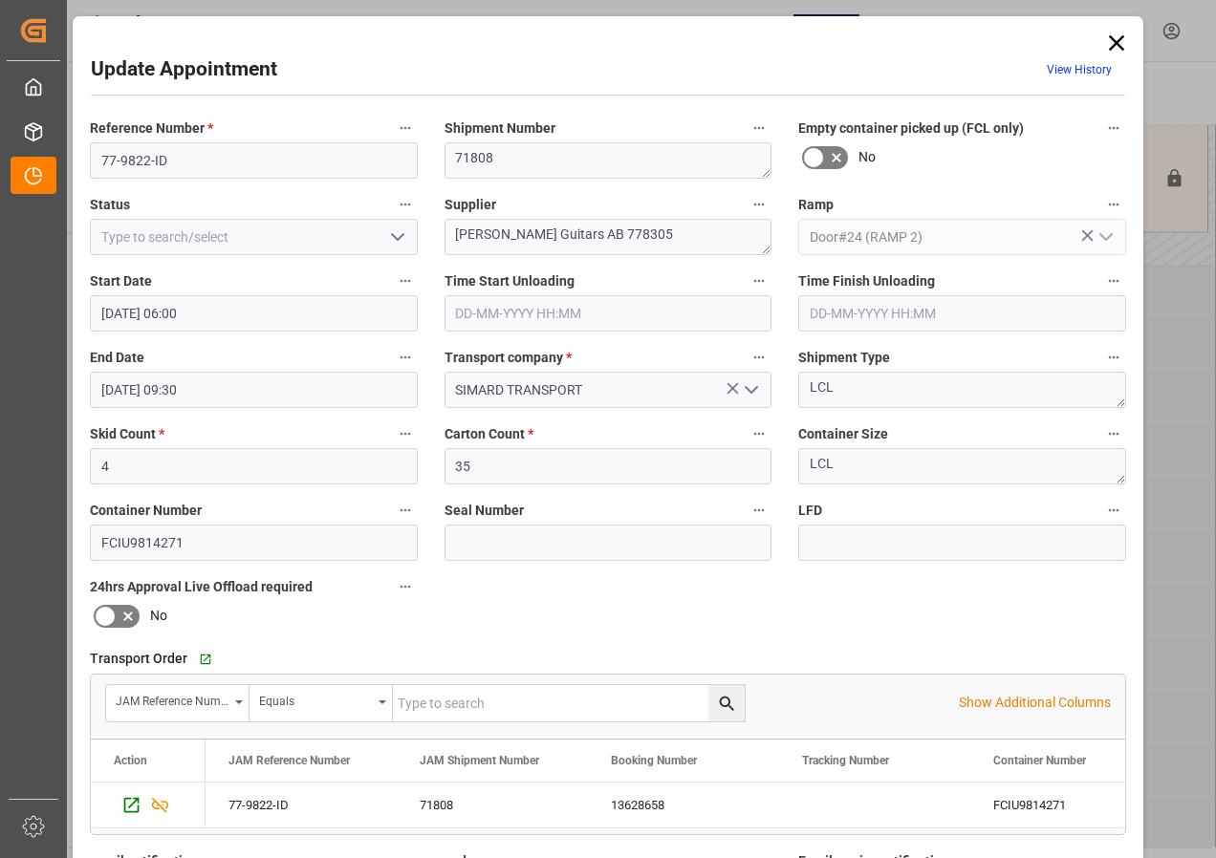
type input "[DATE] 06:30"
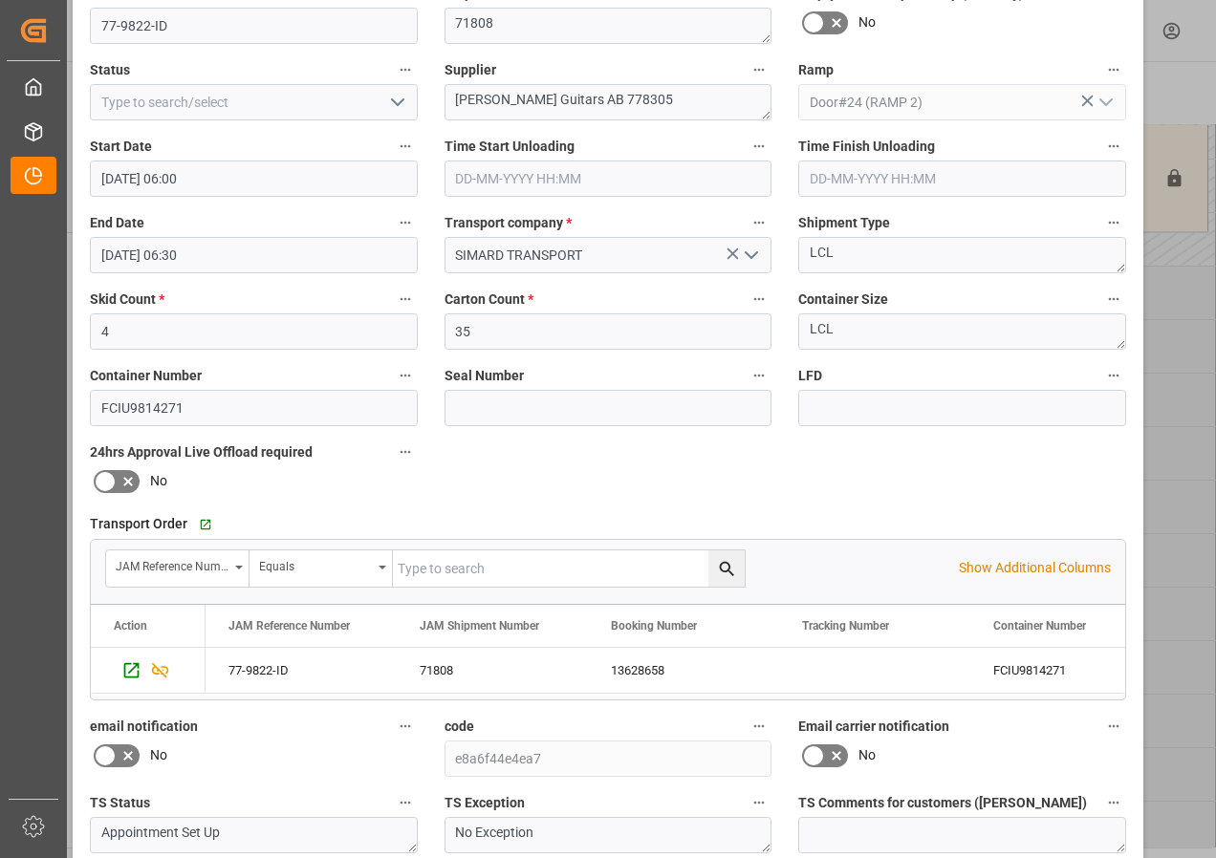
scroll to position [287, 0]
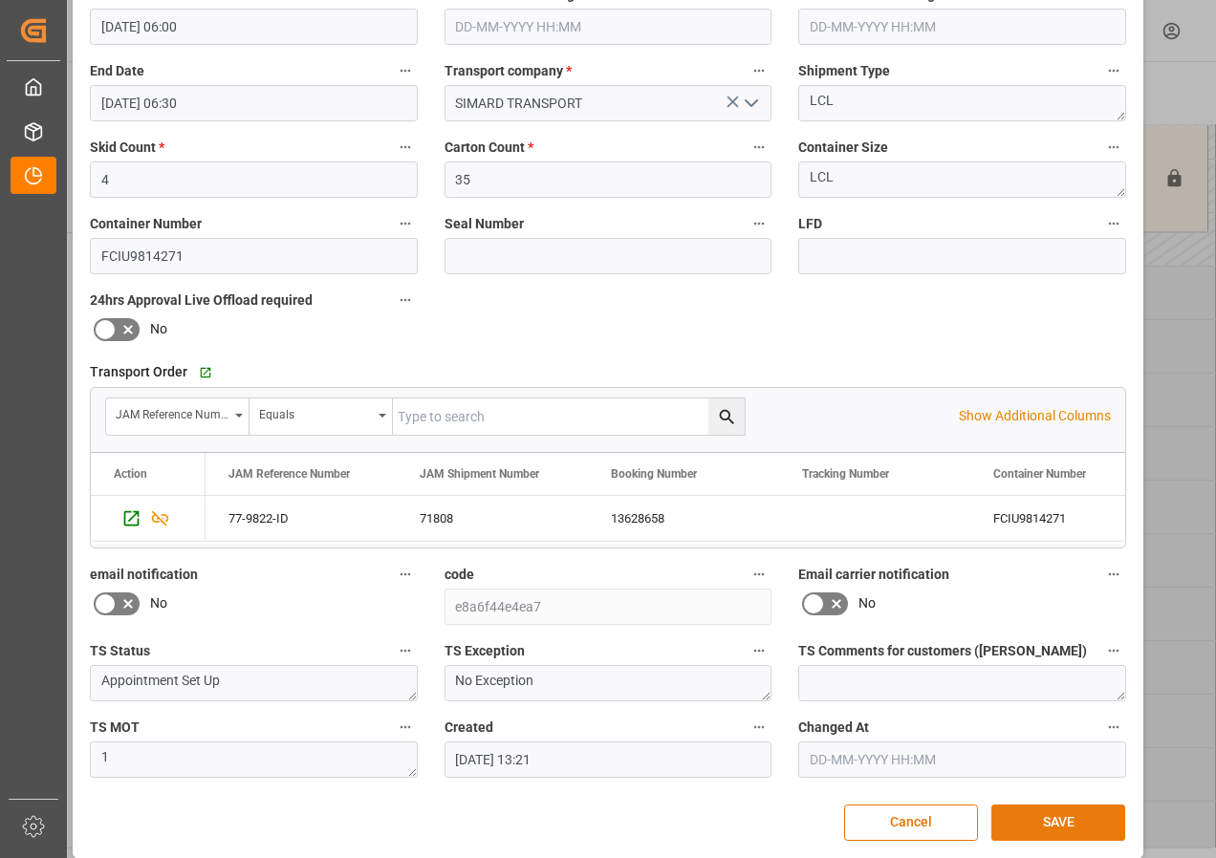
click at [1084, 821] on button "SAVE" at bounding box center [1058, 823] width 134 height 36
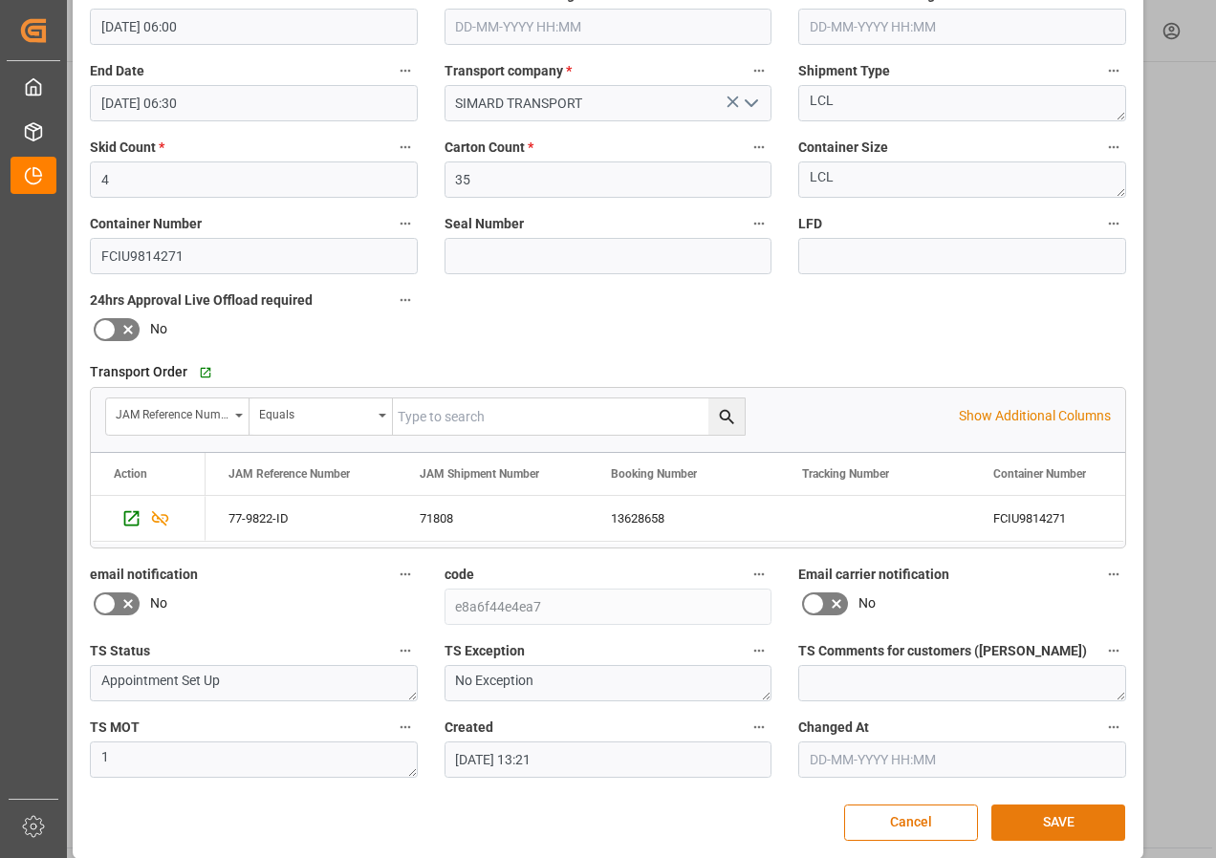
click at [1054, 819] on button "SAVE" at bounding box center [1058, 823] width 134 height 36
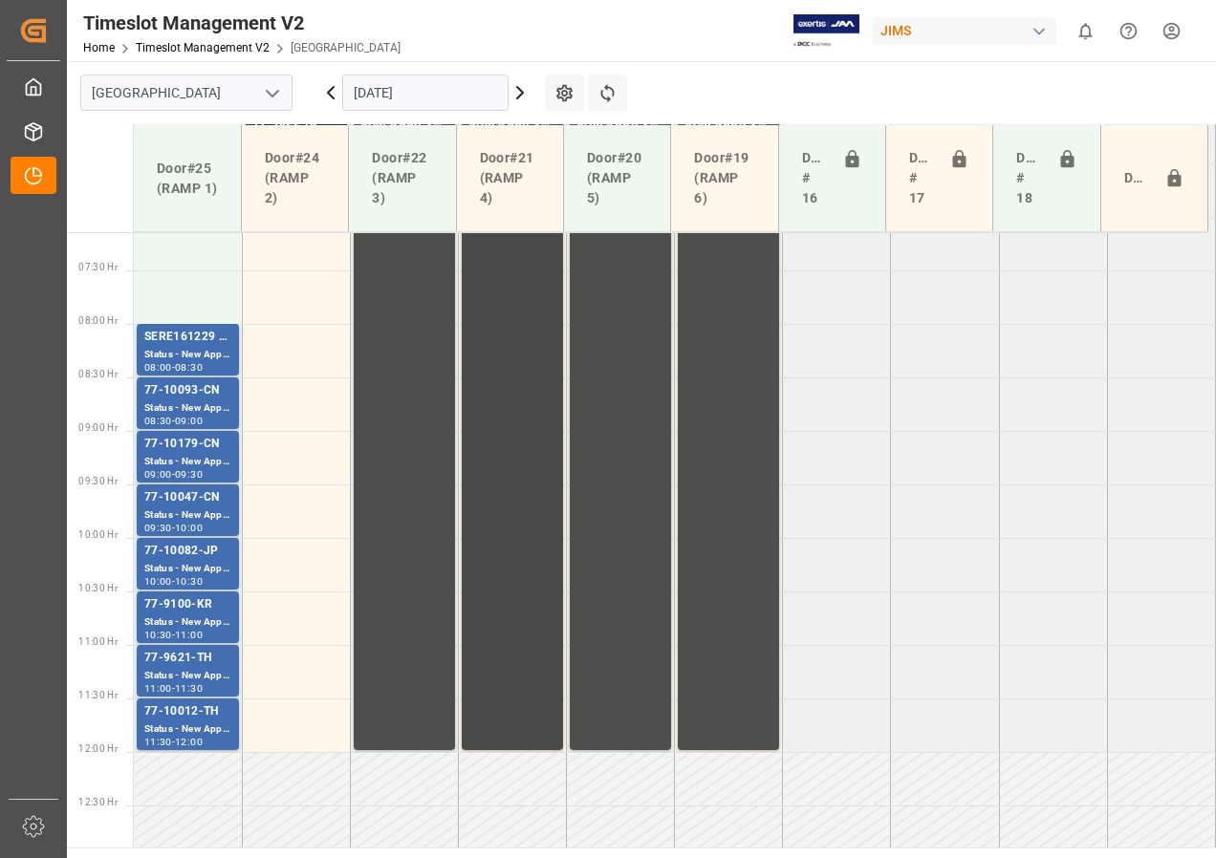
scroll to position [669, 0]
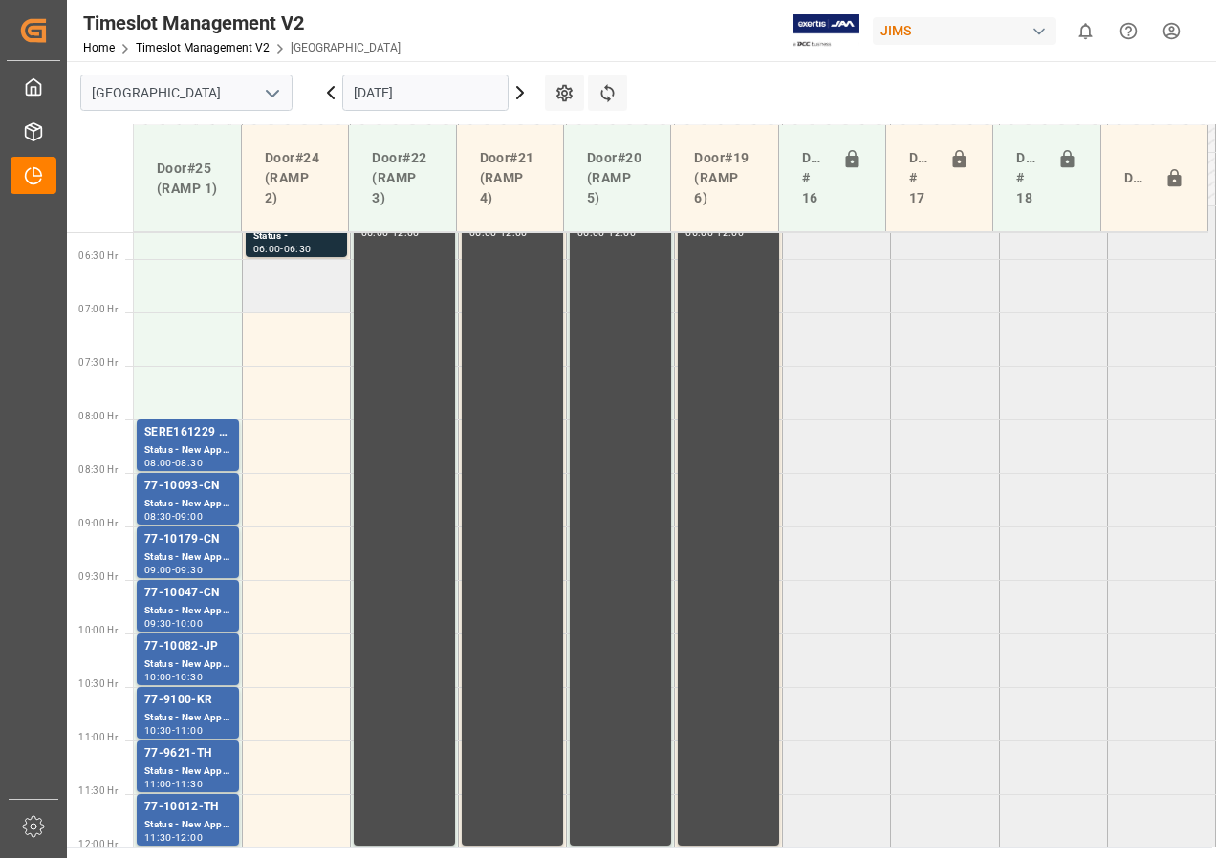
click at [290, 294] on td at bounding box center [296, 286] width 108 height 54
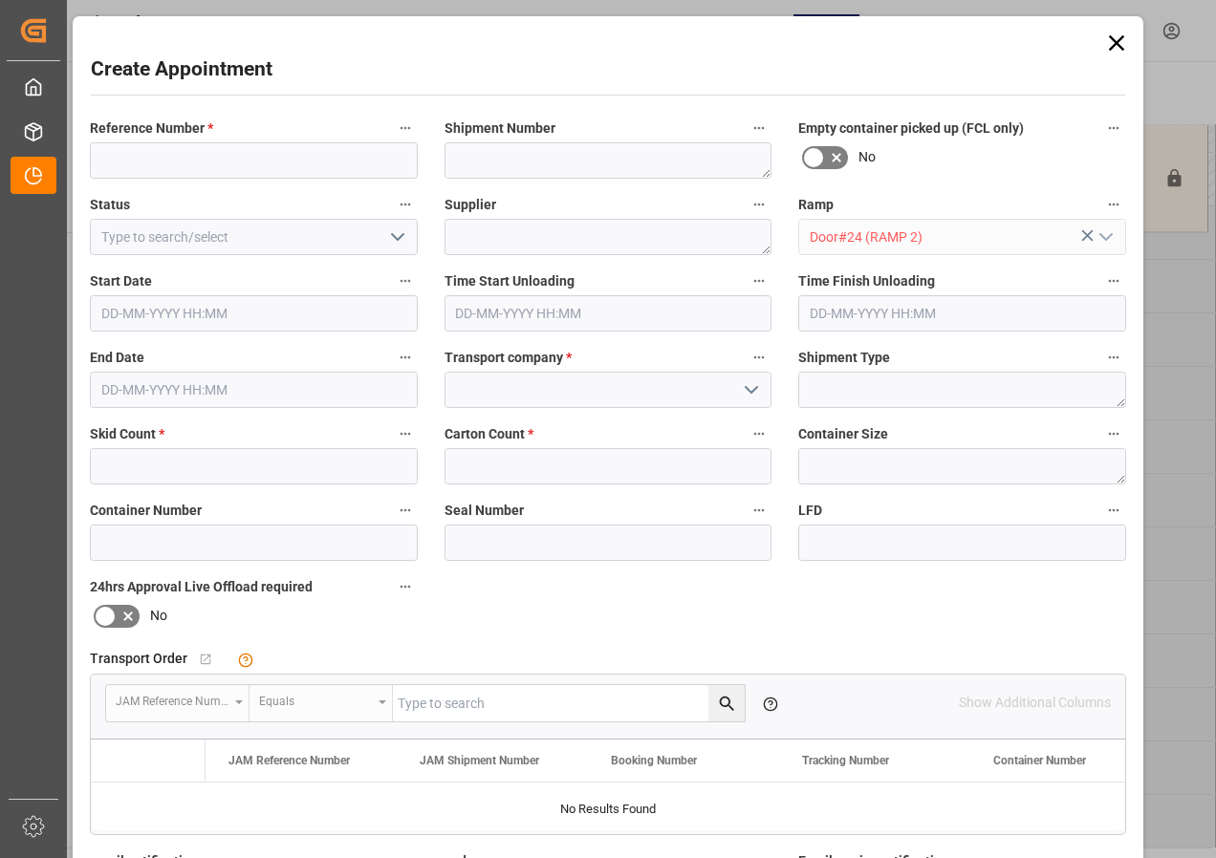
type input "[DATE] 06:30"
type input "[DATE] 07:00"
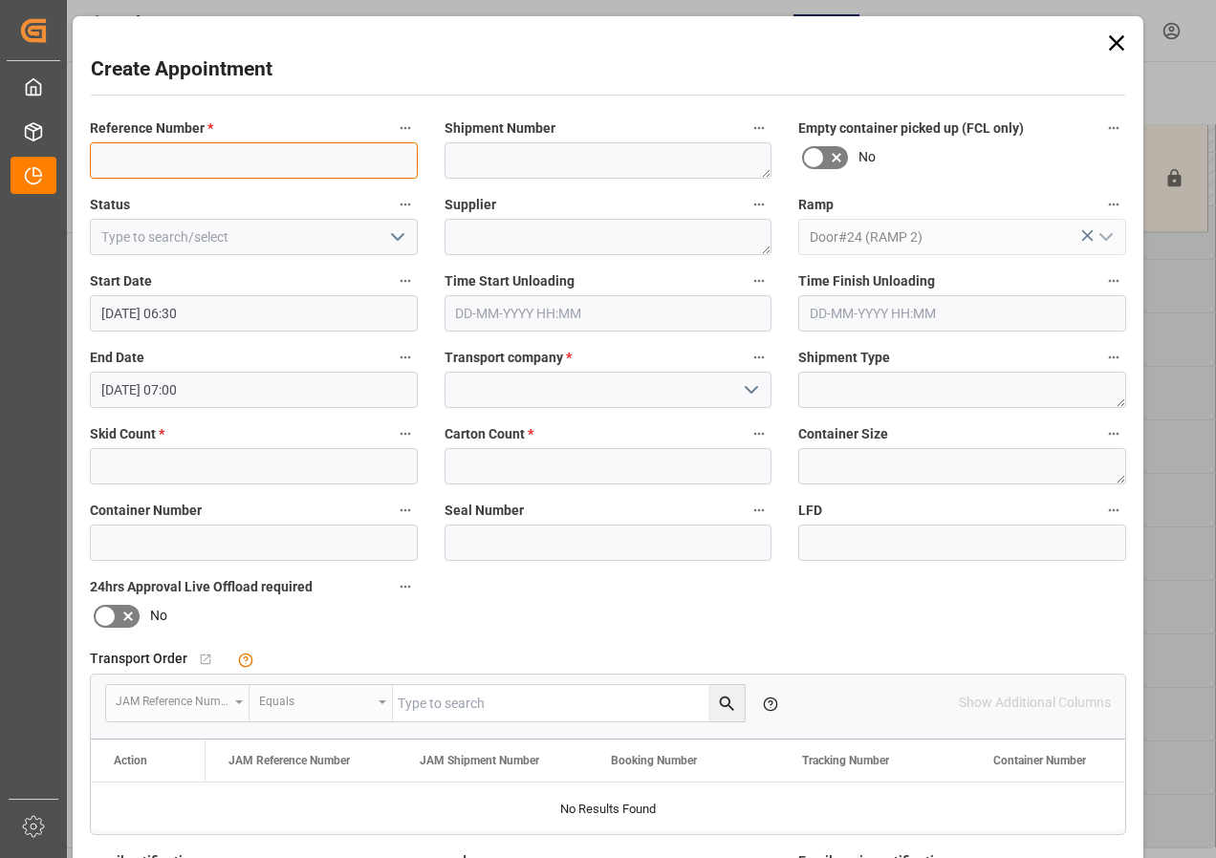
click at [198, 162] on input at bounding box center [254, 160] width 328 height 36
type input "JAM DOCK CONTROL"
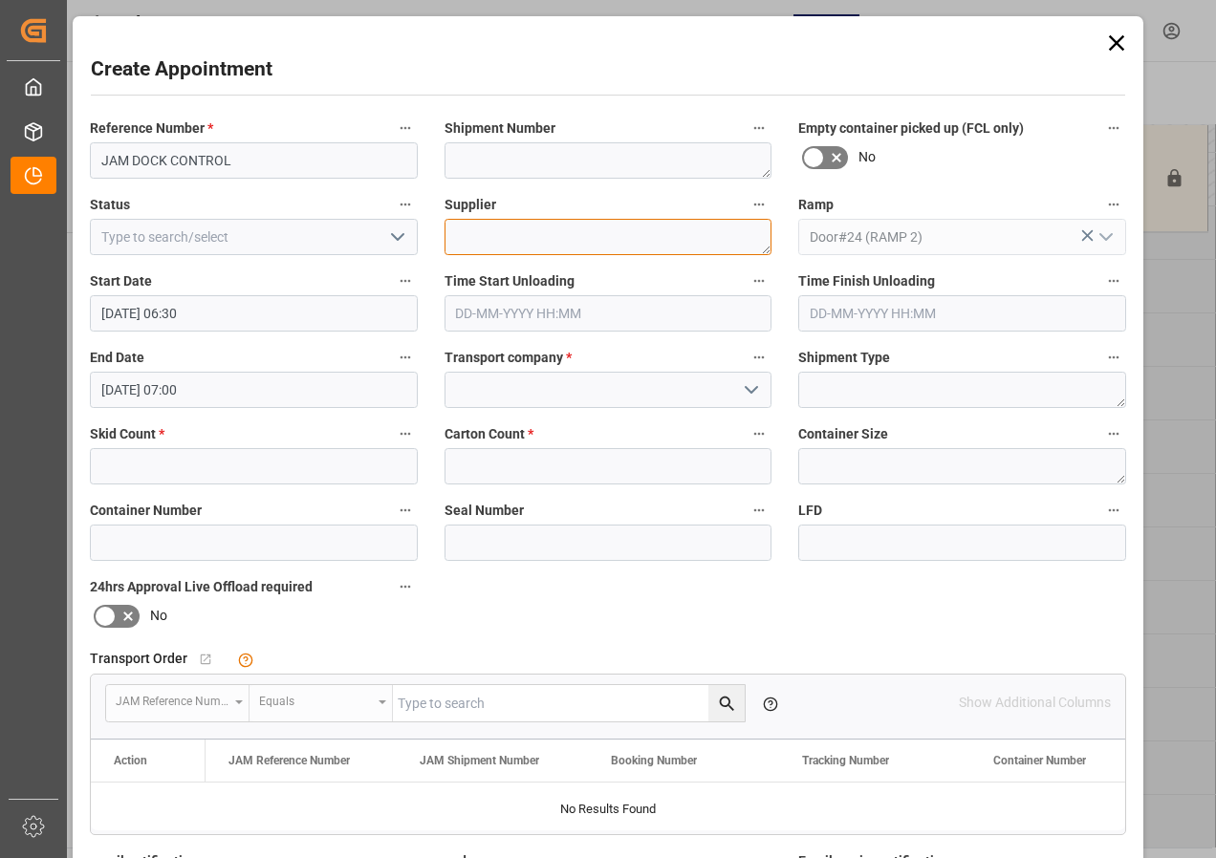
click at [474, 242] on textarea at bounding box center [609, 237] width 328 height 36
type textarea "JAM DOCK CONTROL"
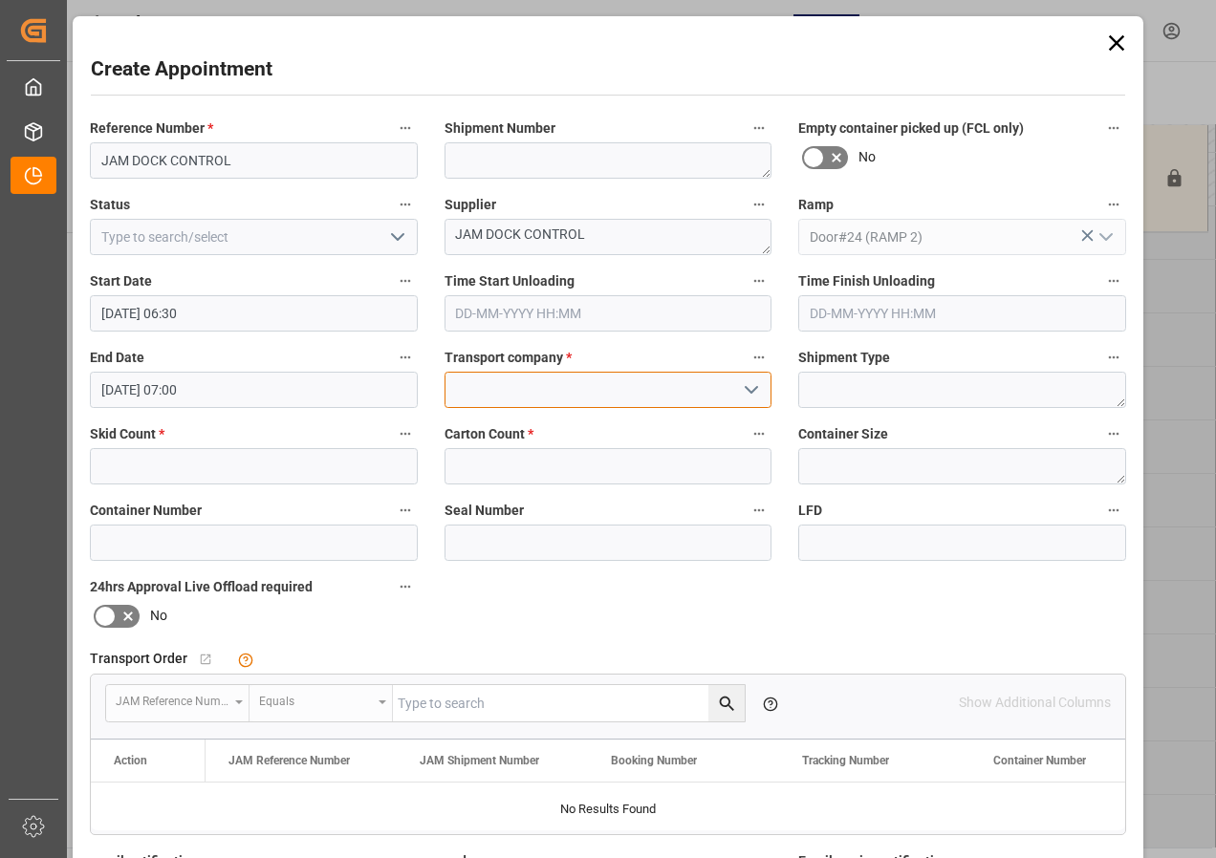
click at [529, 385] on input at bounding box center [609, 390] width 328 height 36
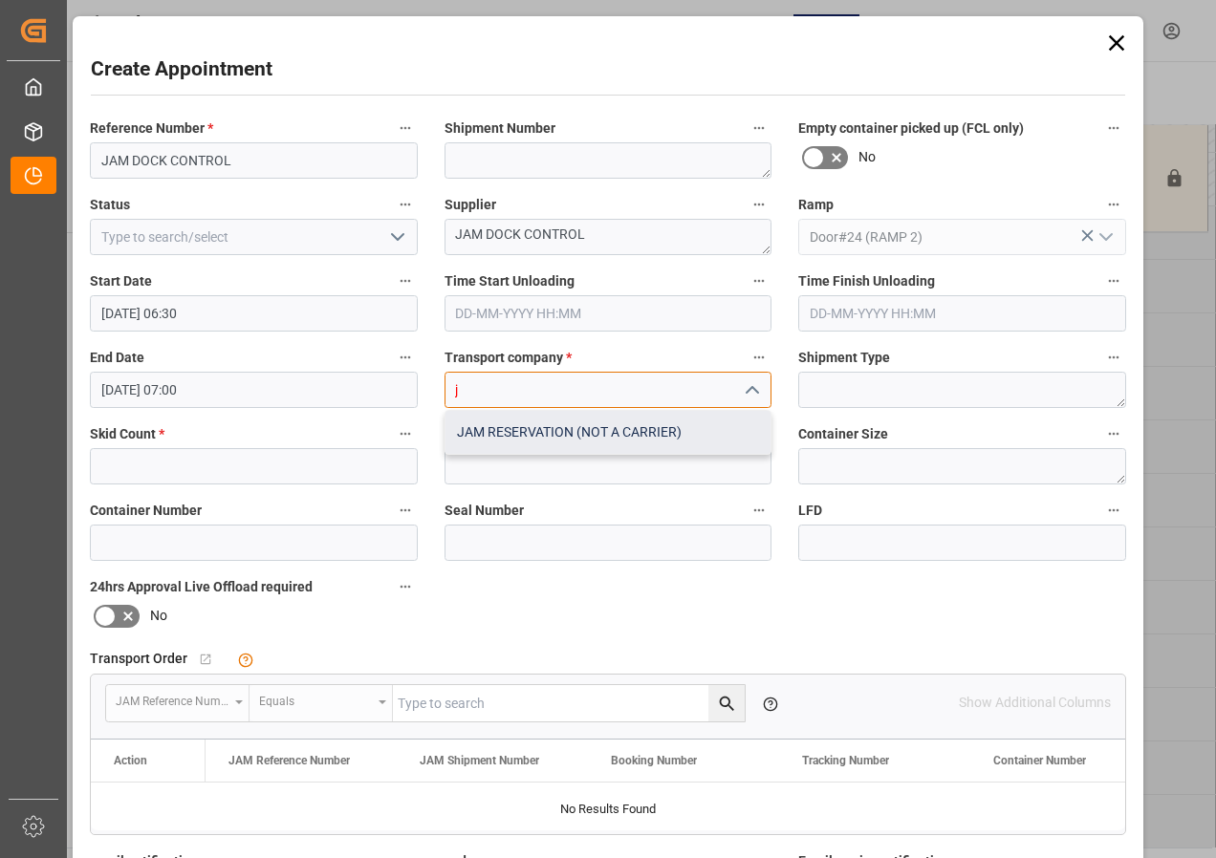
click at [522, 435] on div "JAM RESERVATION (NOT A CARRIER)" at bounding box center [608, 432] width 326 height 43
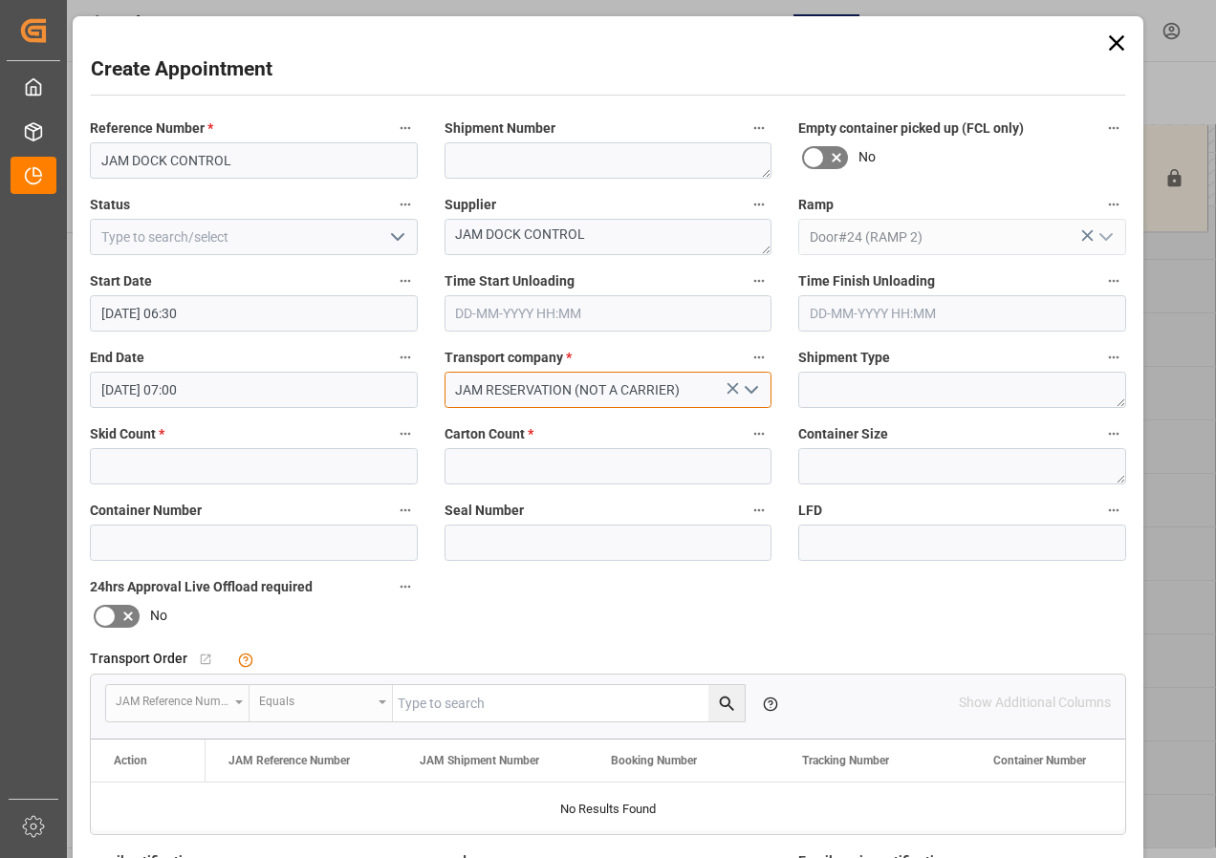
type input "JAM RESERVATION (NOT A CARRIER)"
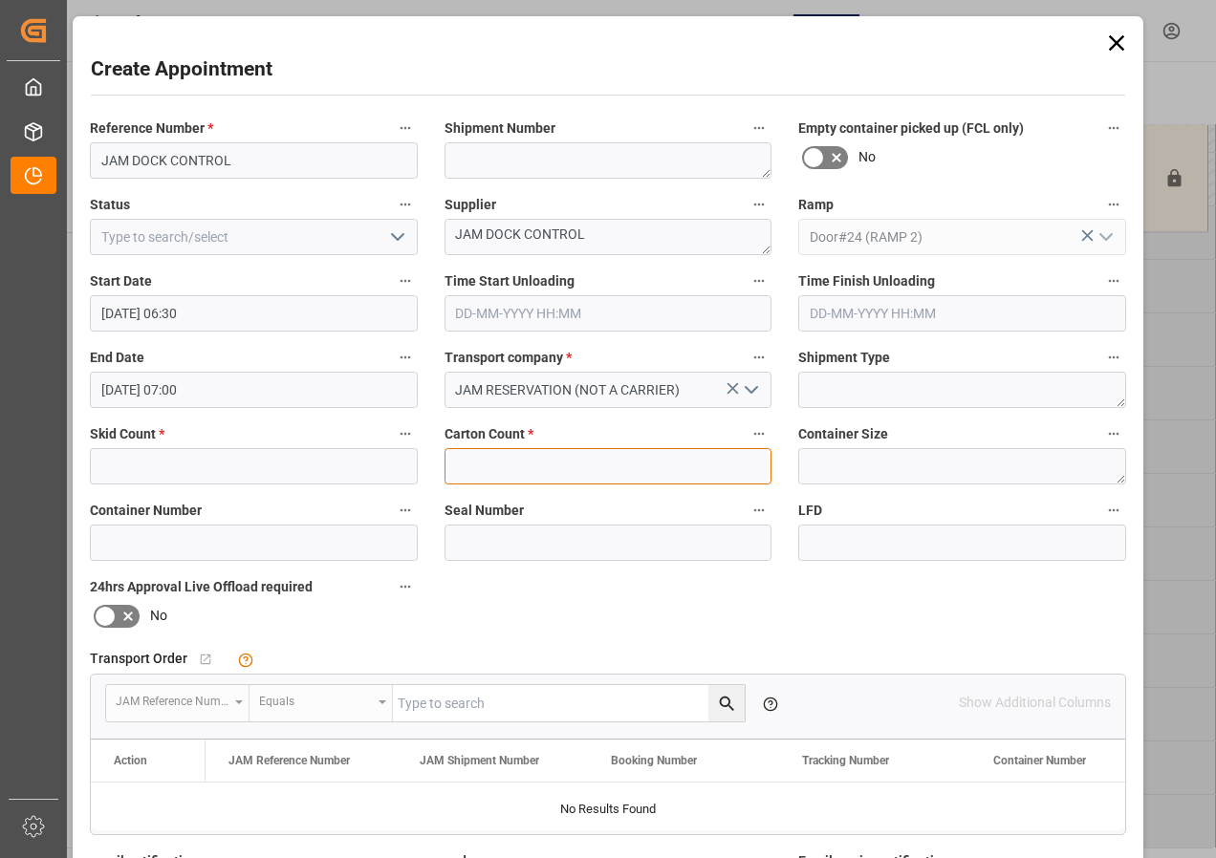
click at [512, 463] on input "text" at bounding box center [609, 466] width 328 height 36
type input "0"
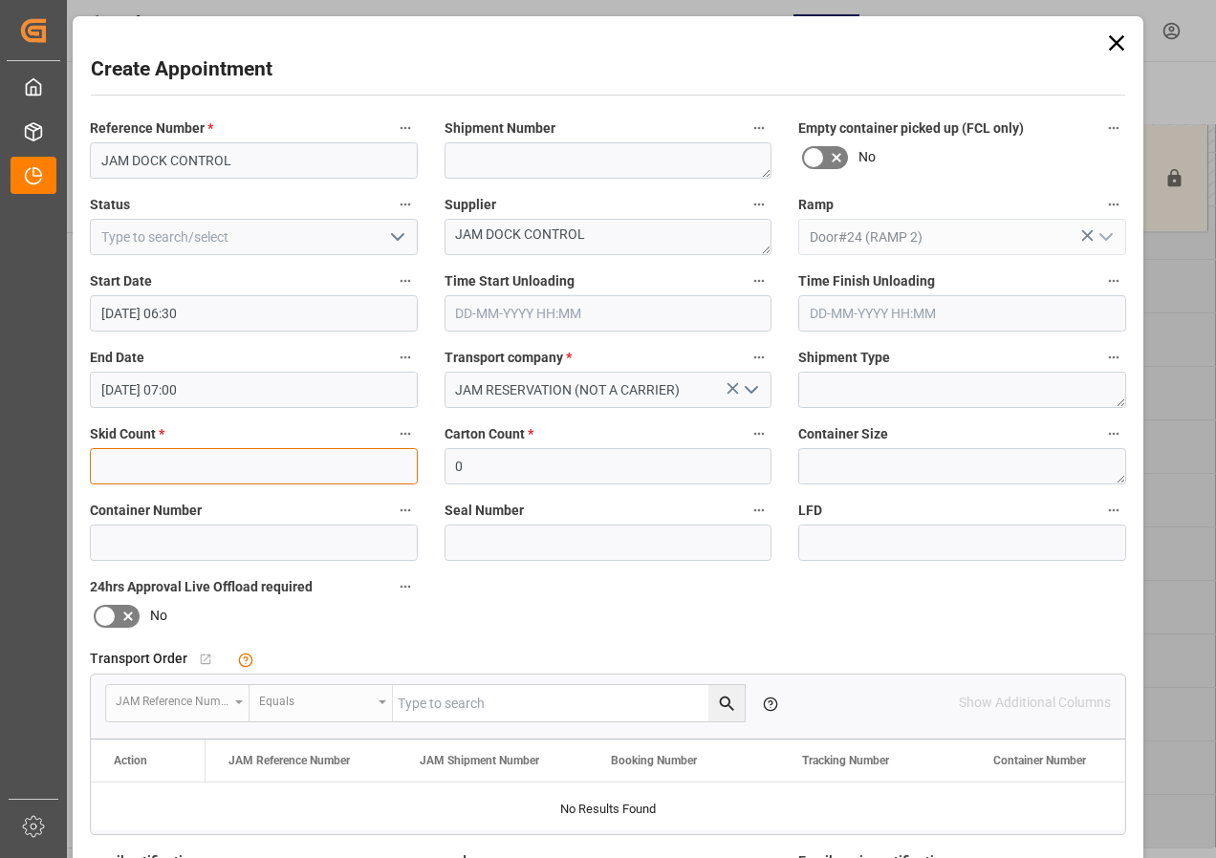
click at [253, 472] on input "text" at bounding box center [254, 466] width 328 height 36
type input "0"
click at [397, 243] on icon "open menu" at bounding box center [397, 237] width 23 height 23
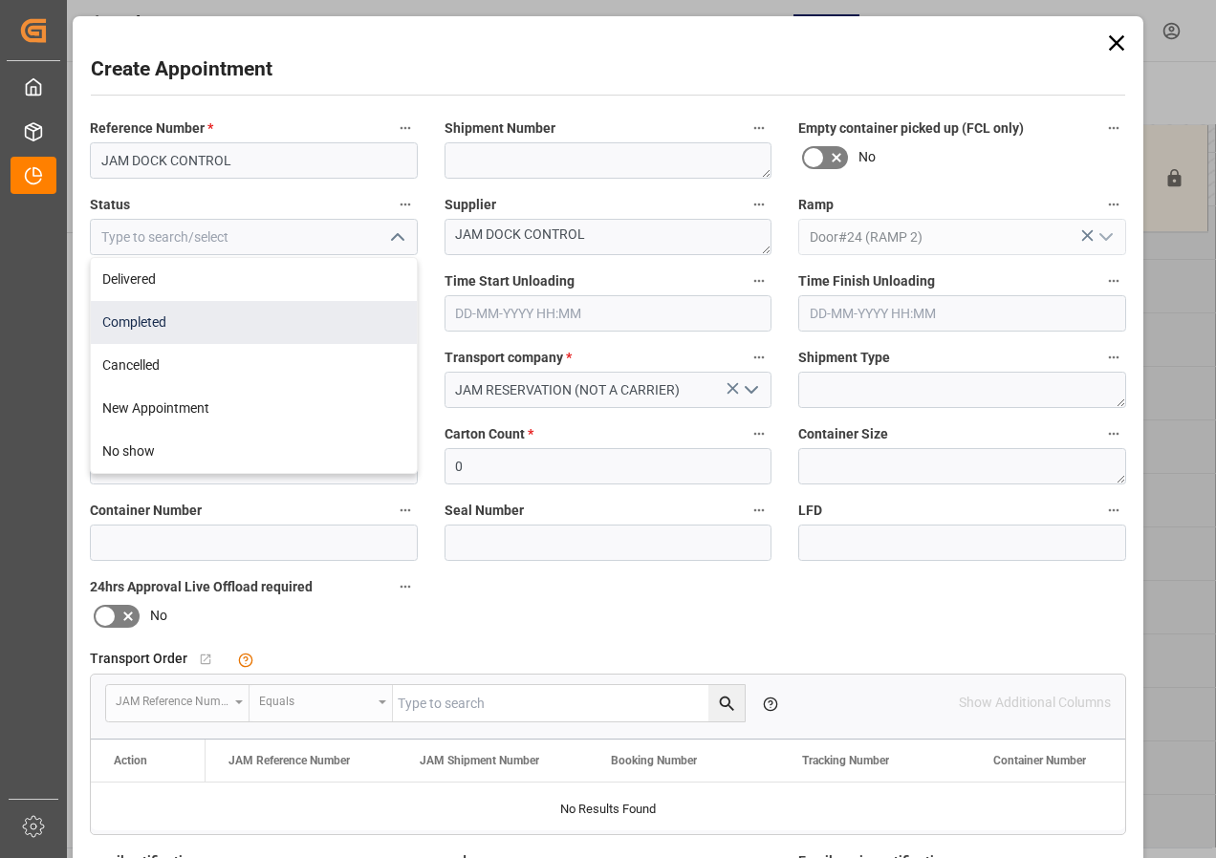
click at [158, 314] on div "Completed" at bounding box center [254, 322] width 326 height 43
type input "Completed"
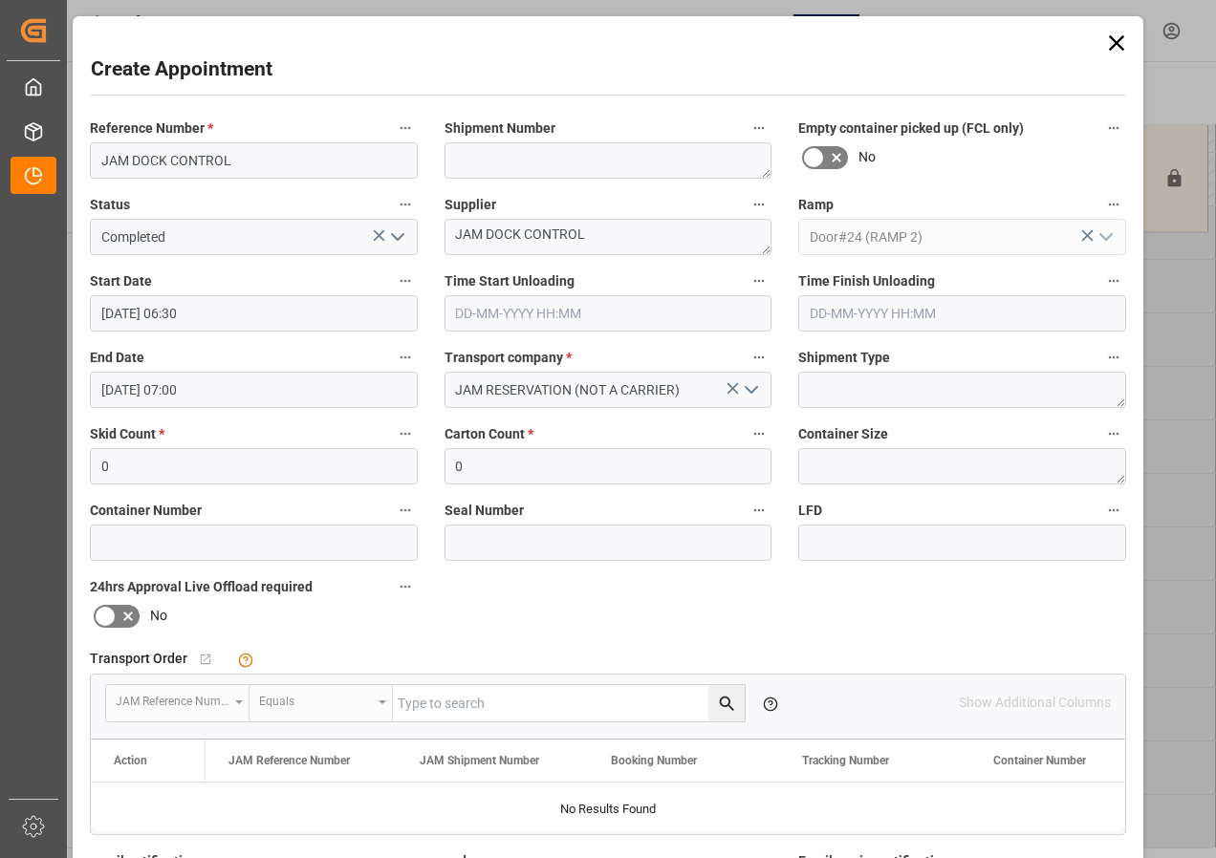
click at [185, 388] on input "[DATE] 07:00" at bounding box center [254, 390] width 328 height 36
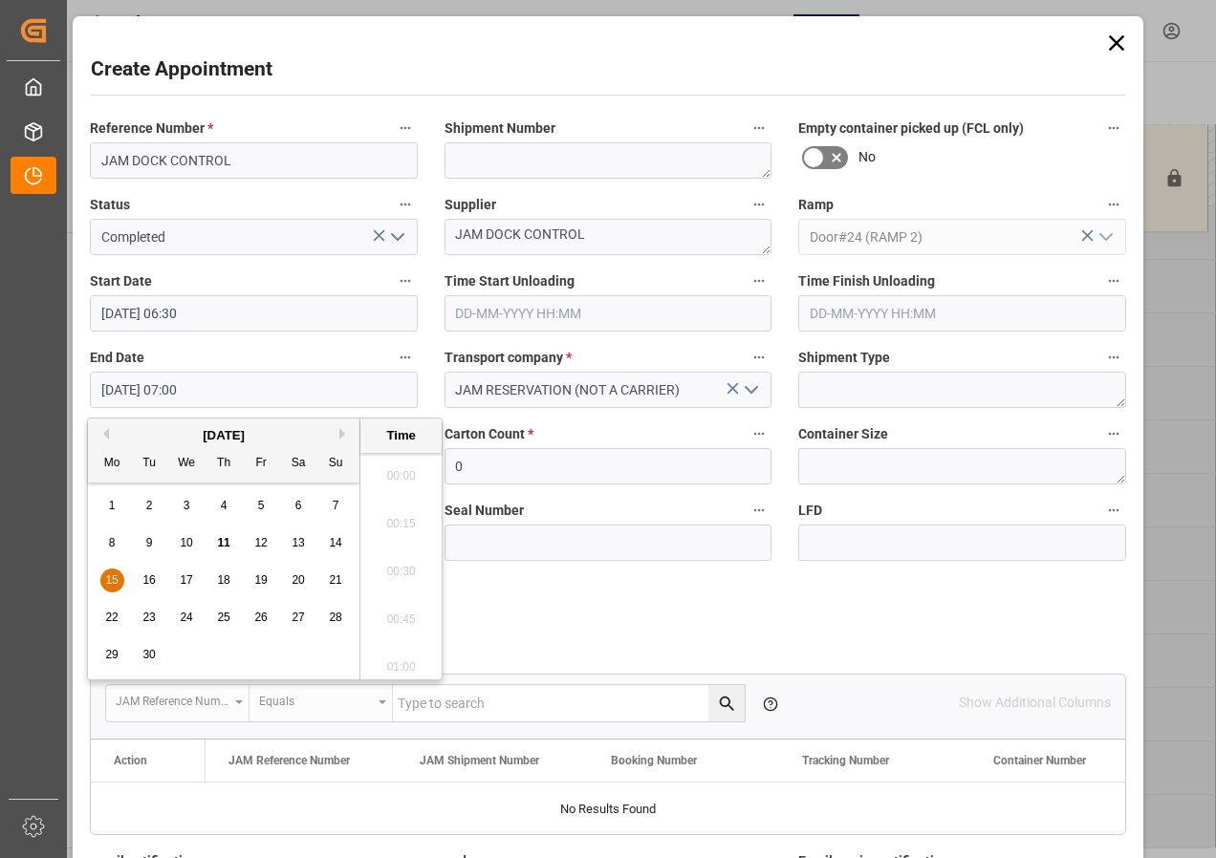
scroll to position [1249, 0]
click at [110, 579] on span "15" at bounding box center [111, 580] width 12 height 13
click at [401, 660] on li "12:00" at bounding box center [400, 662] width 81 height 48
type input "[DATE] 12:00"
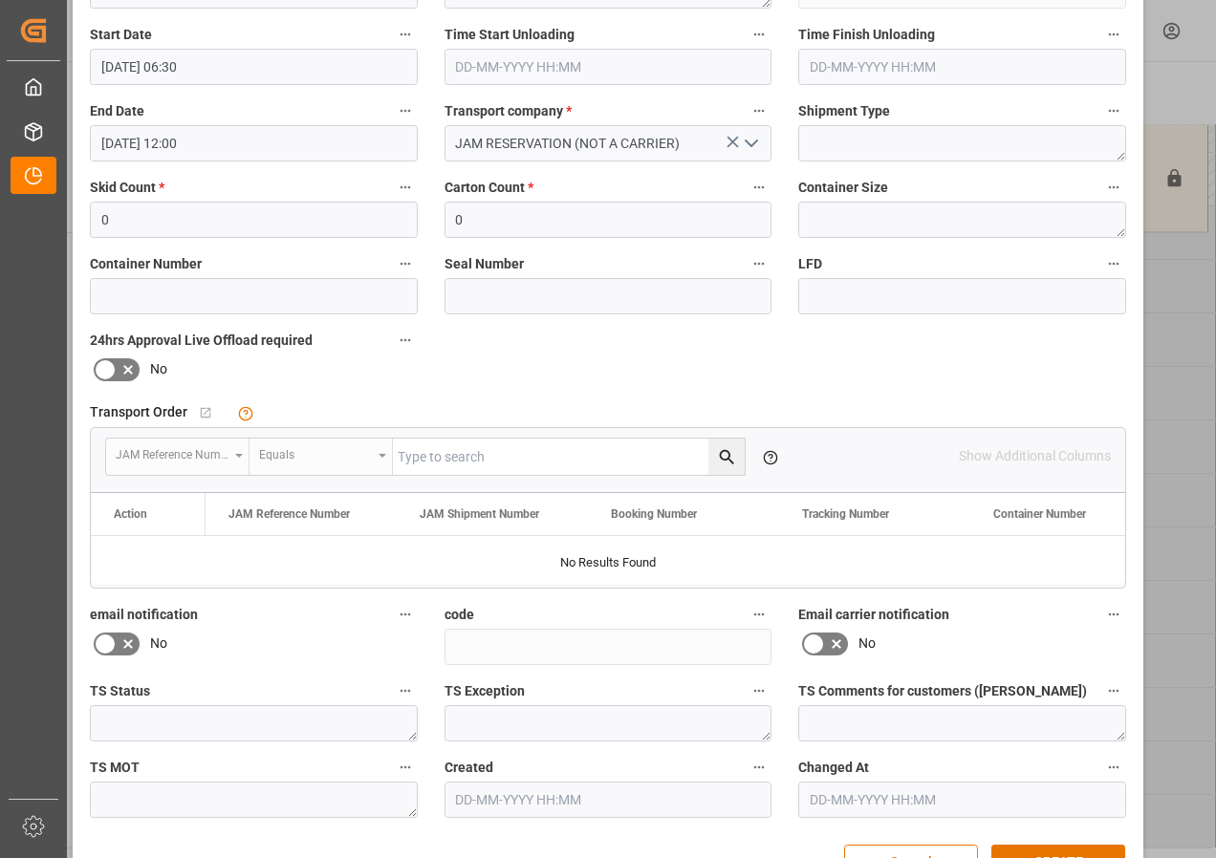
scroll to position [304, 0]
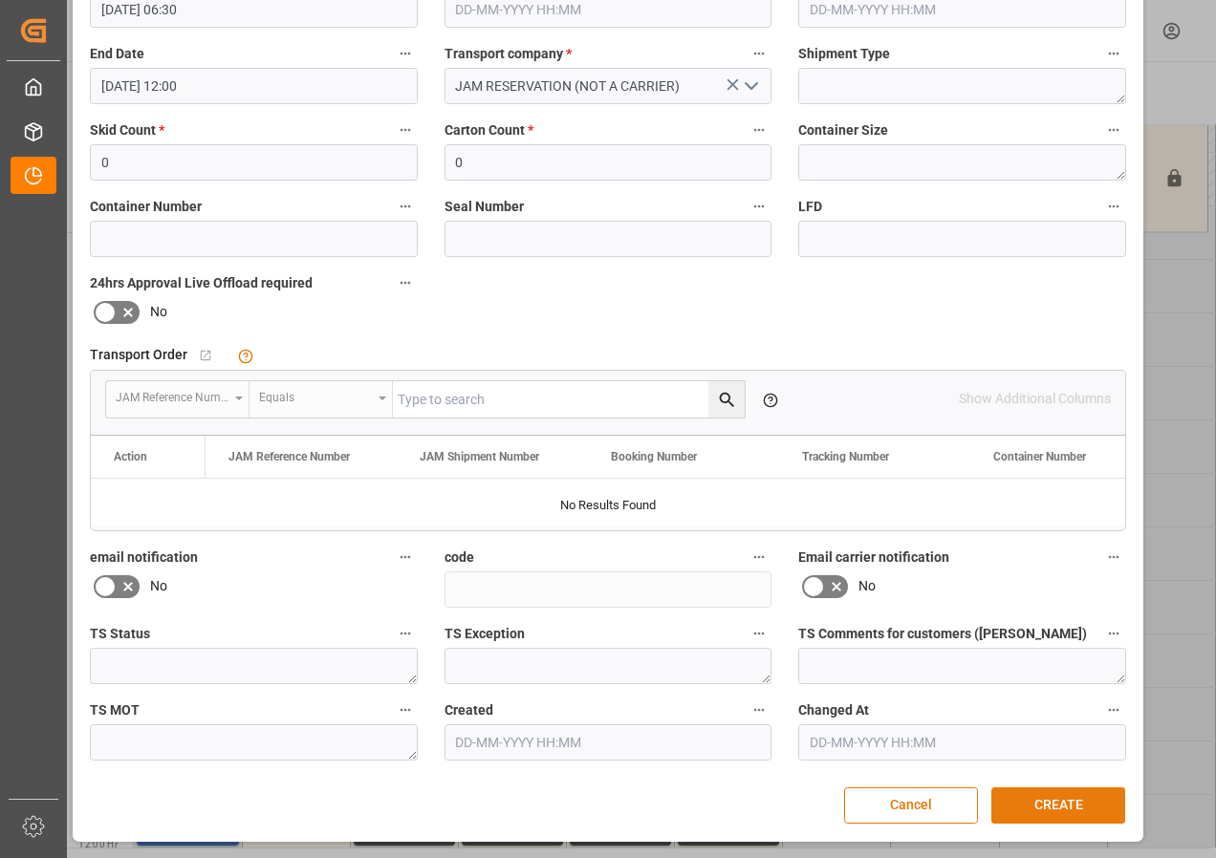
click at [1076, 805] on button "CREATE" at bounding box center [1058, 806] width 134 height 36
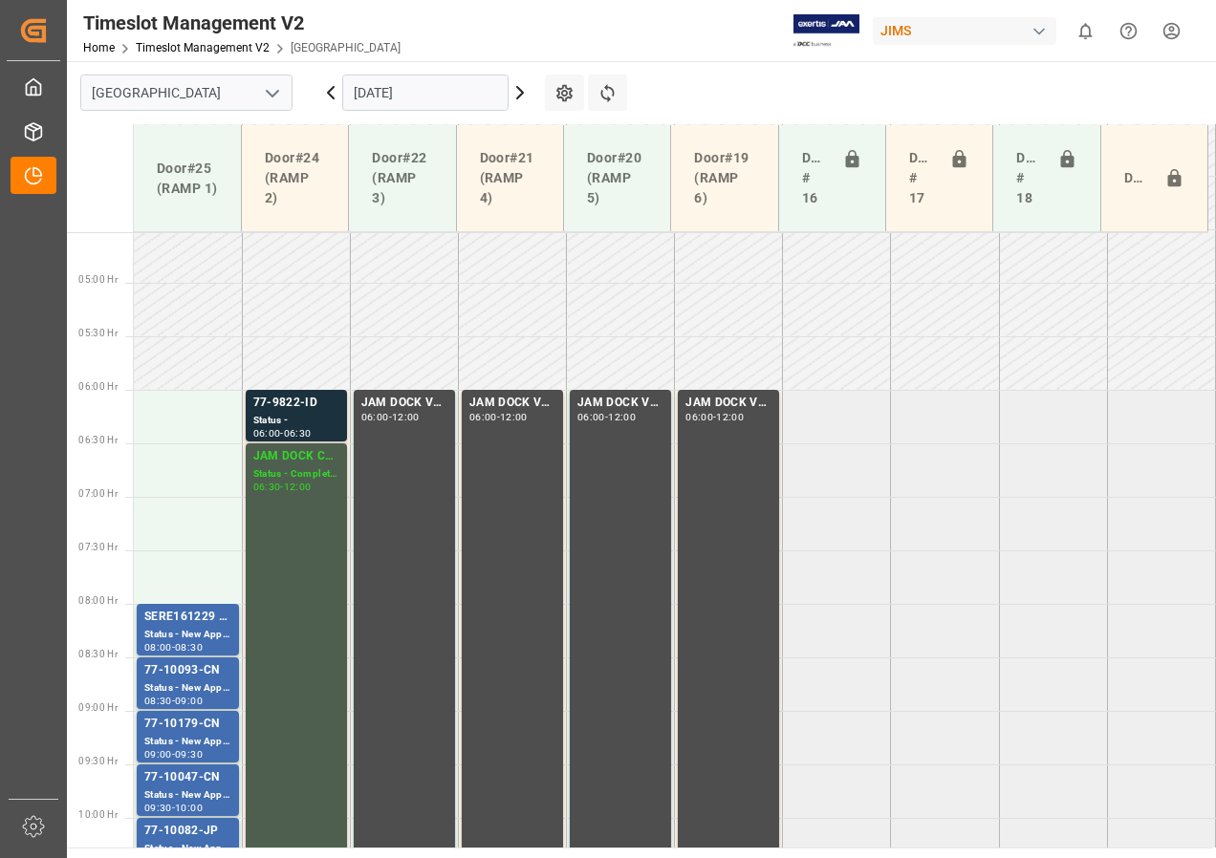
scroll to position [467, 0]
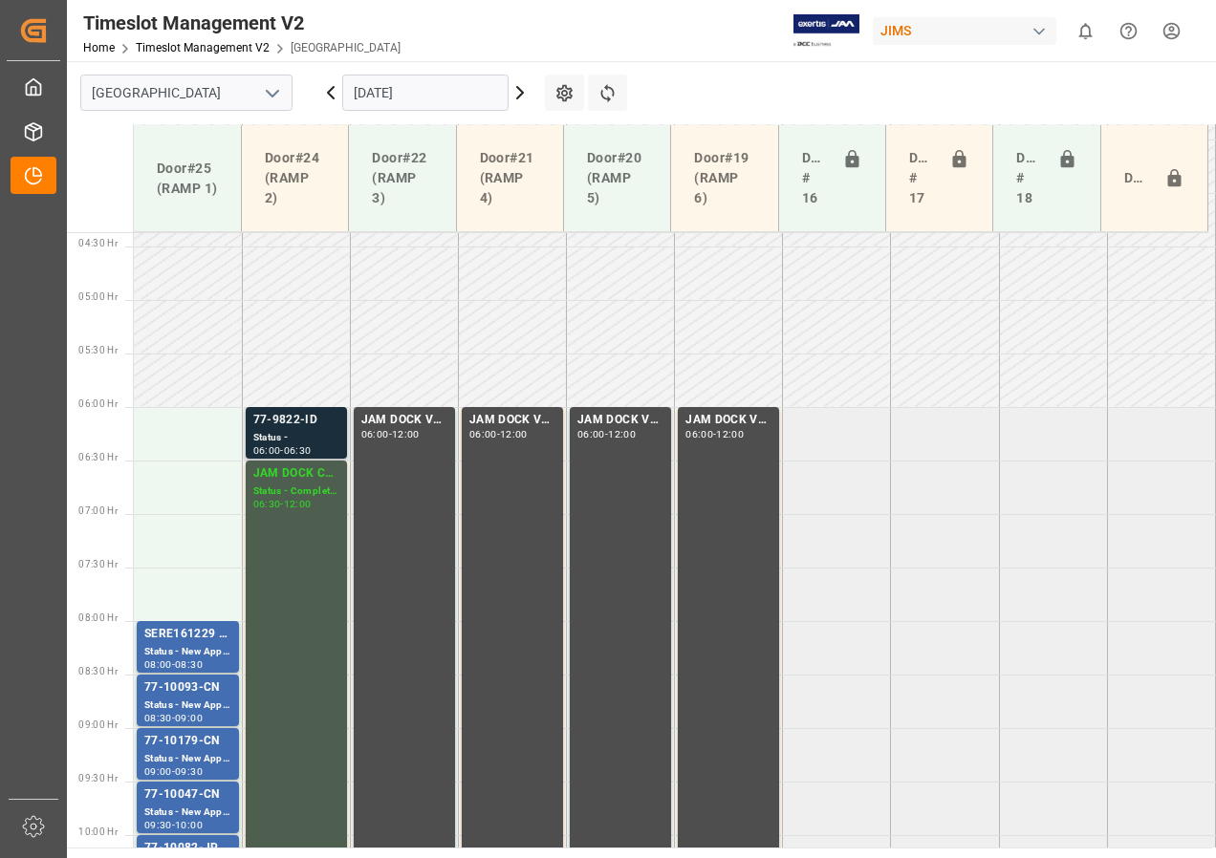
click at [305, 435] on div "Status -" at bounding box center [296, 438] width 86 height 16
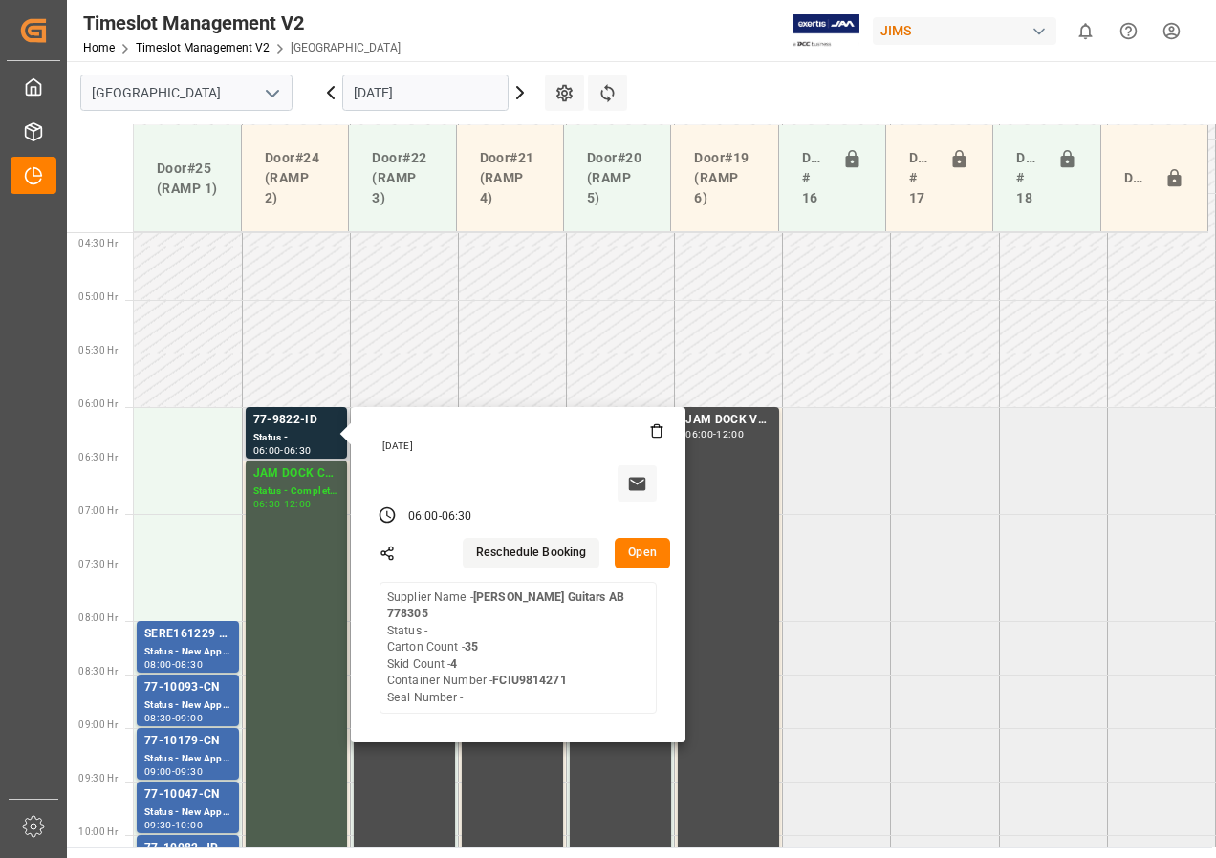
click at [635, 550] on button "Open" at bounding box center [642, 553] width 55 height 31
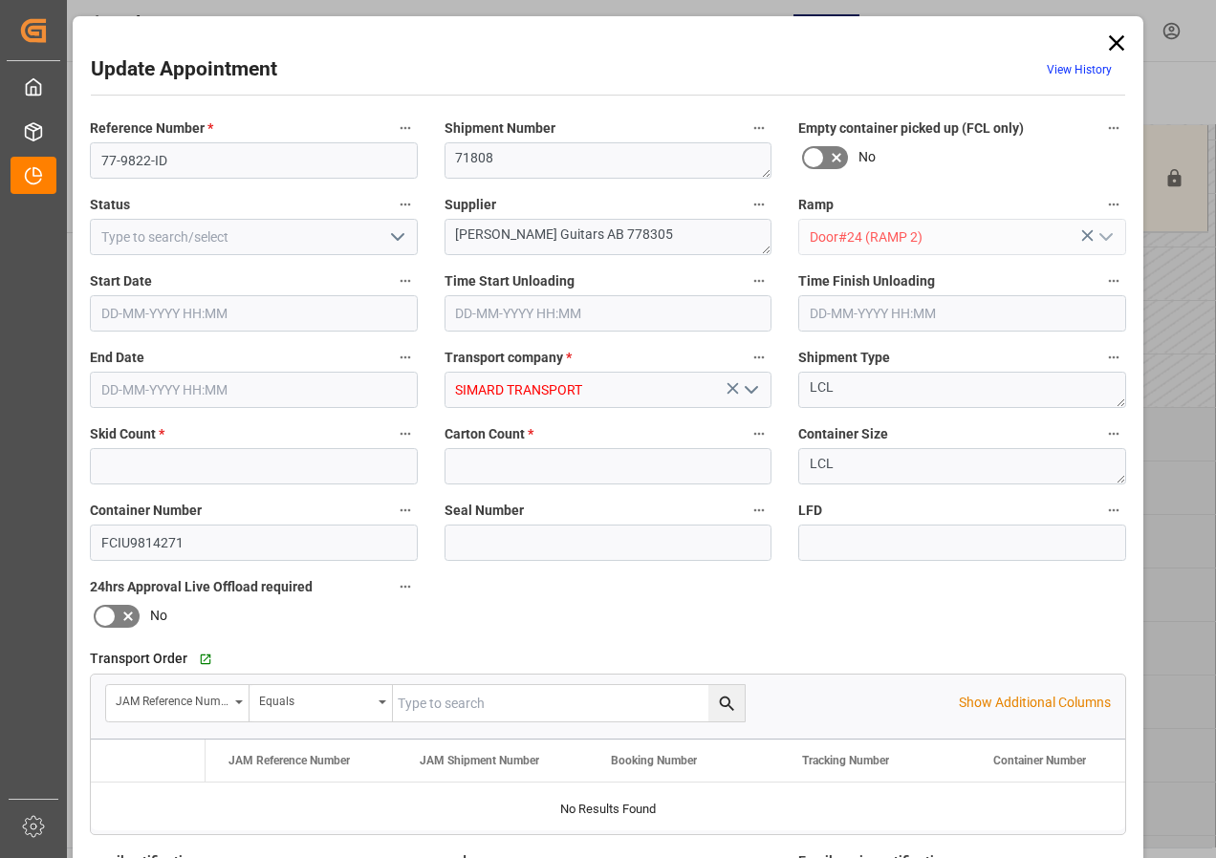
type input "4"
type input "35"
type input "[DATE] 06:00"
type input "[DATE] 06:30"
type input "[DATE] 13:21"
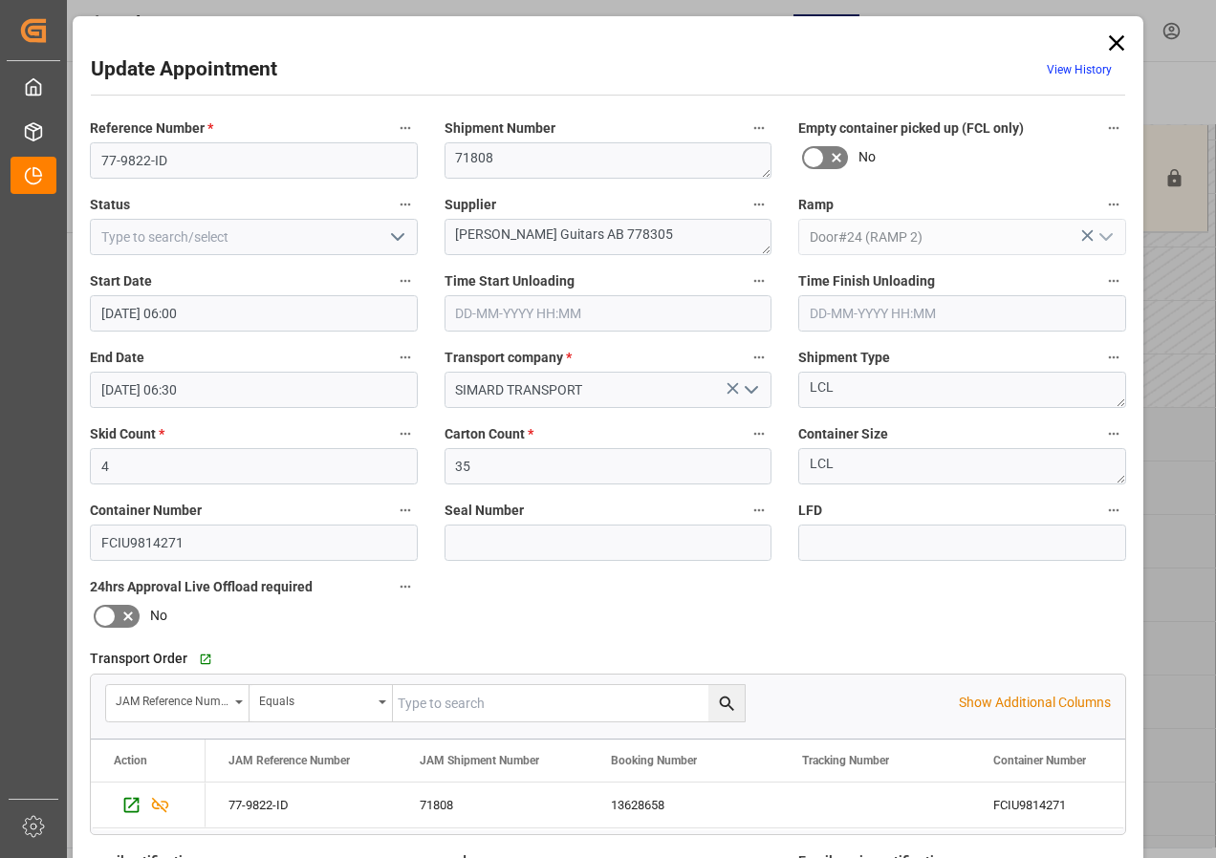
click at [1108, 34] on icon at bounding box center [1116, 43] width 27 height 27
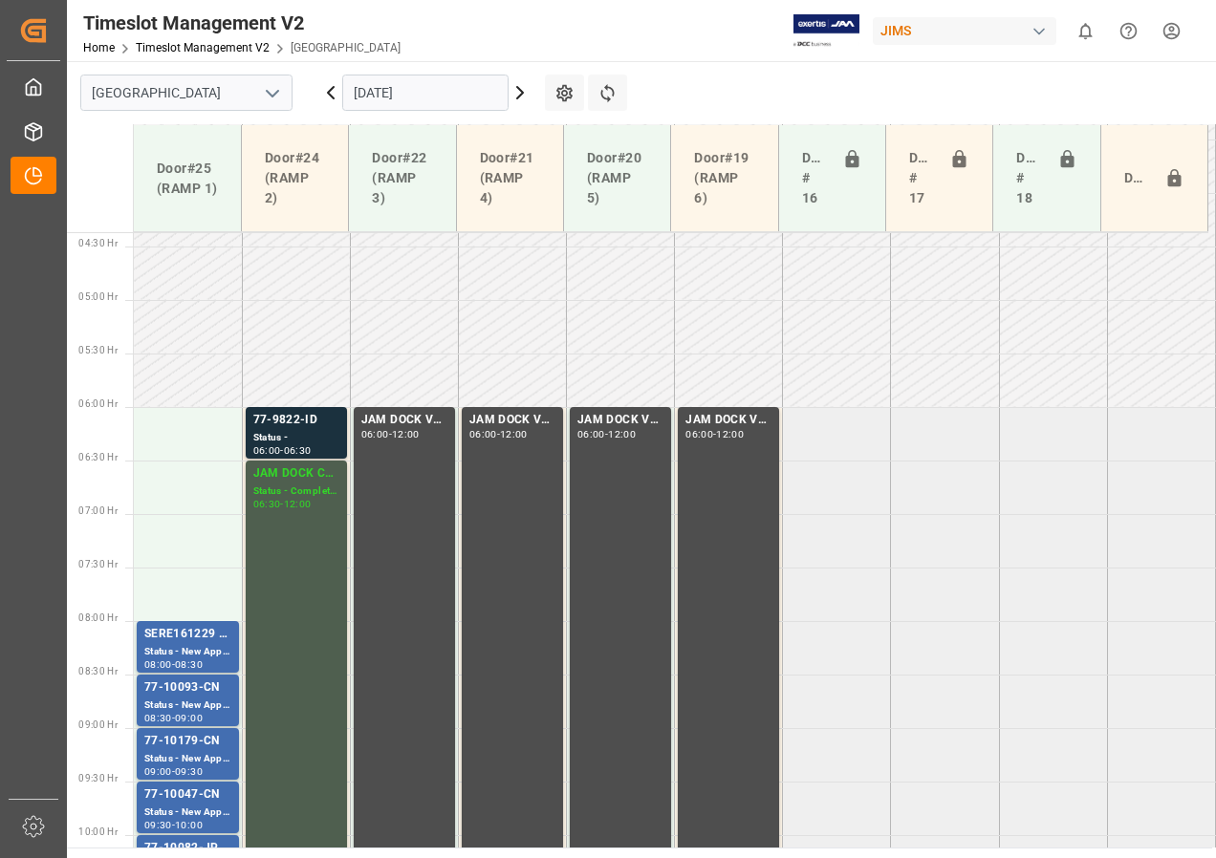
click at [387, 82] on input "[DATE]" at bounding box center [425, 93] width 166 height 36
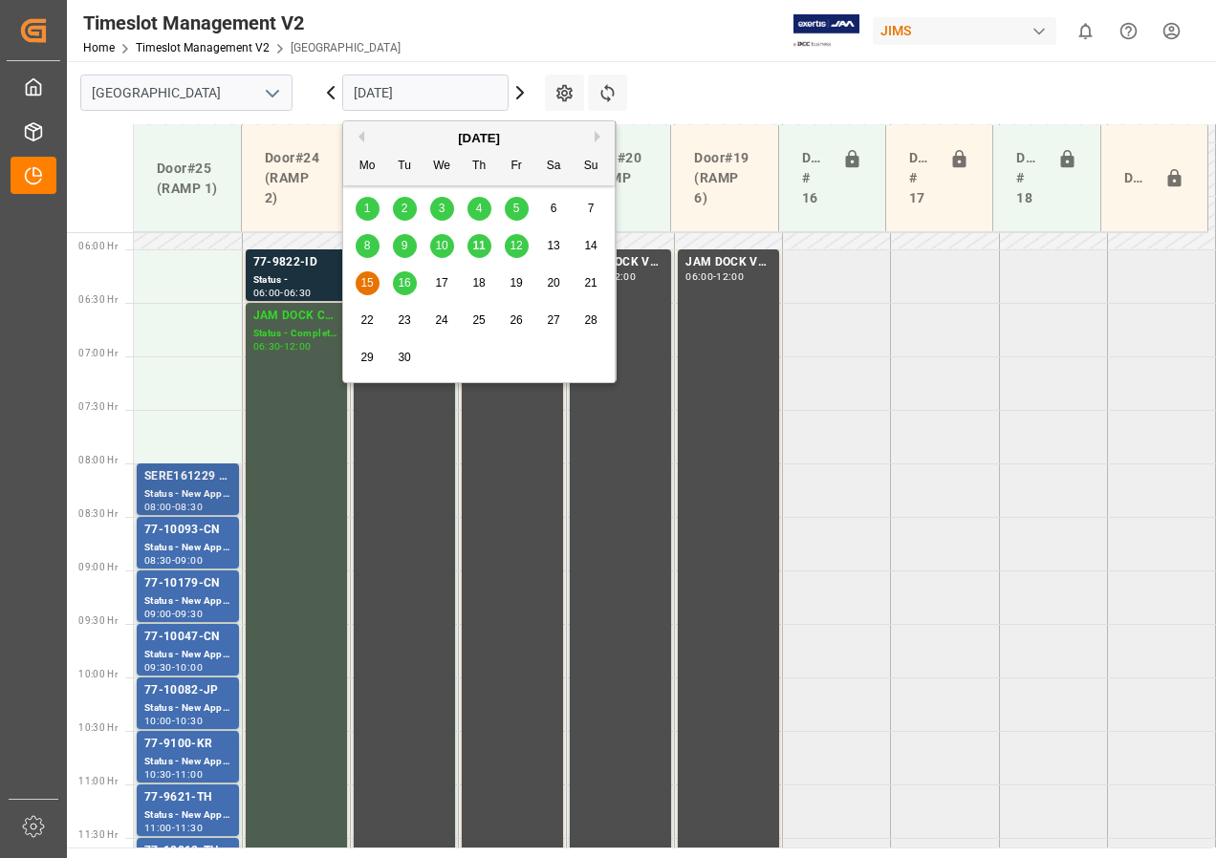
scroll to position [659, 0]
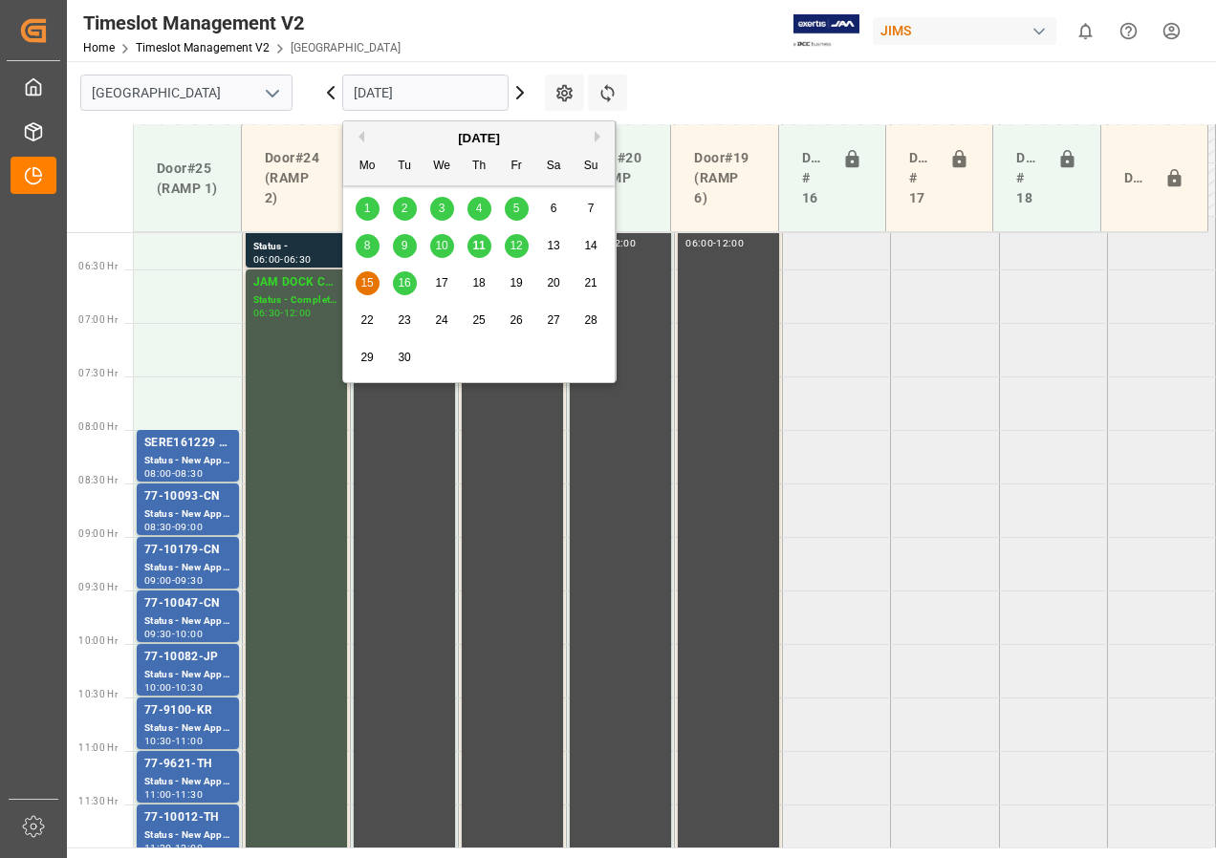
click at [405, 281] on span "16" at bounding box center [404, 282] width 12 height 13
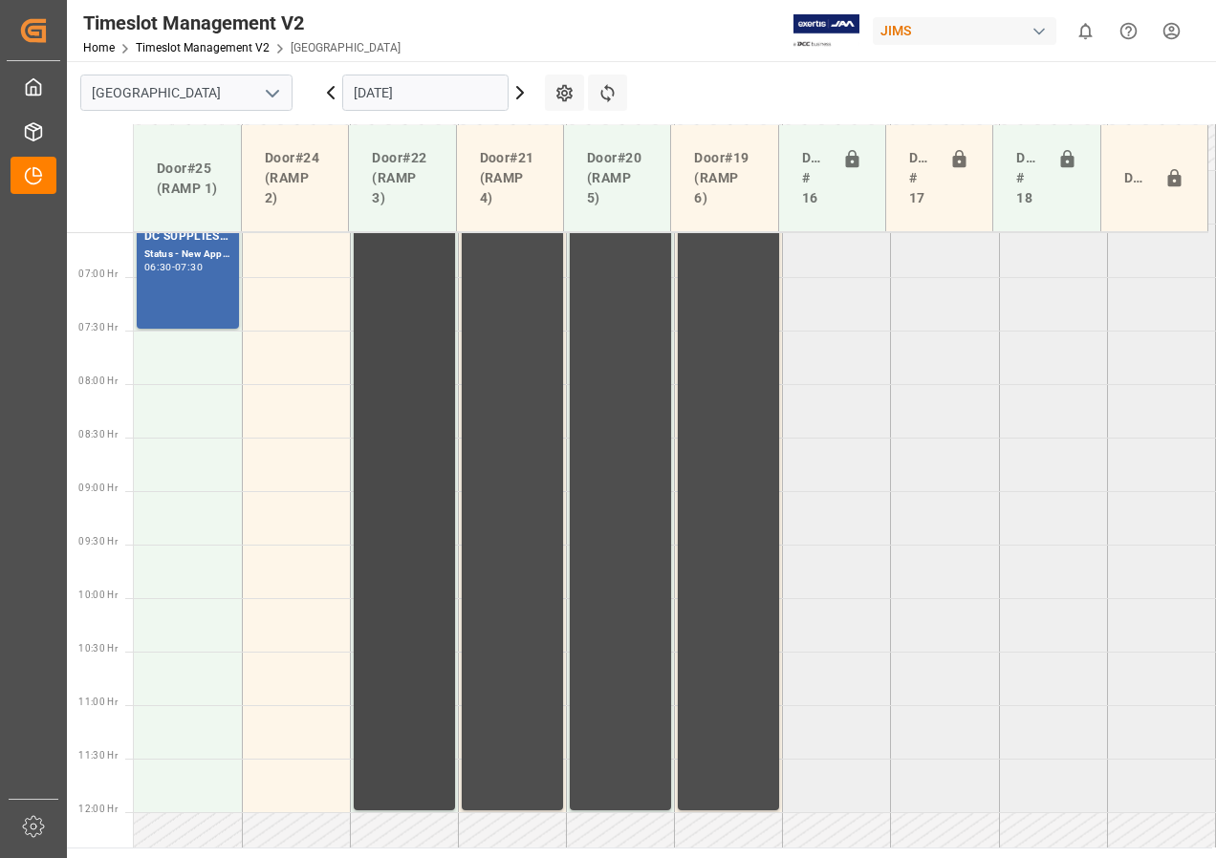
scroll to position [609, 0]
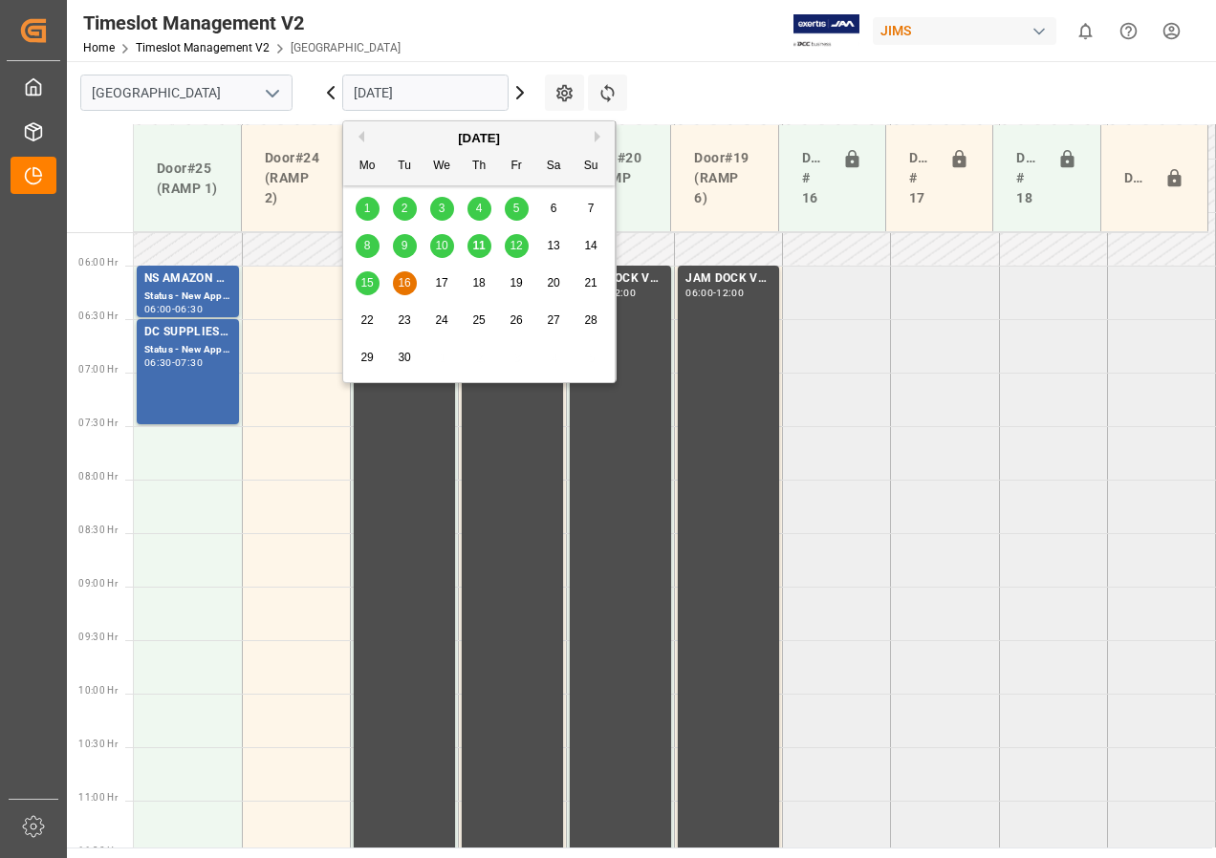
click at [386, 90] on input "[DATE]" at bounding box center [425, 93] width 166 height 36
click at [361, 279] on span "15" at bounding box center [366, 282] width 12 height 13
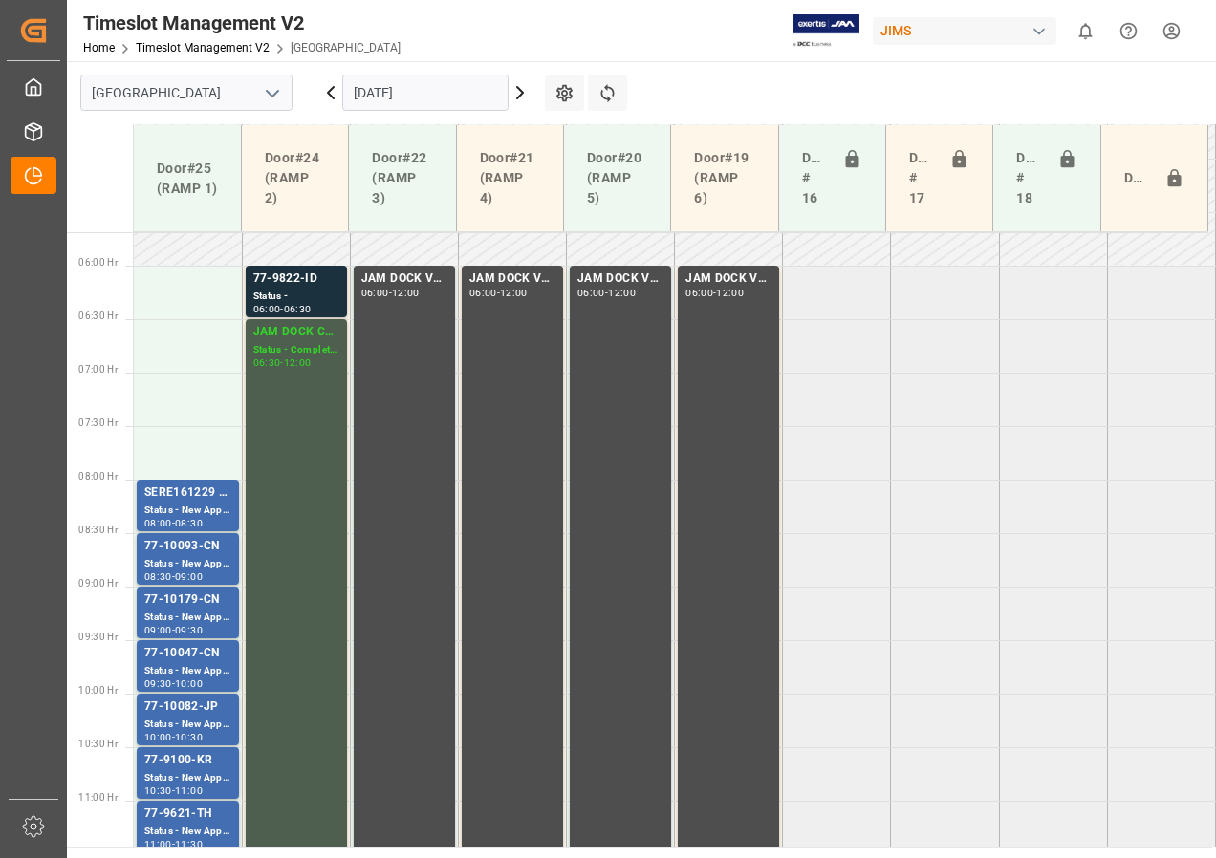
click at [416, 96] on input "[DATE]" at bounding box center [425, 93] width 166 height 36
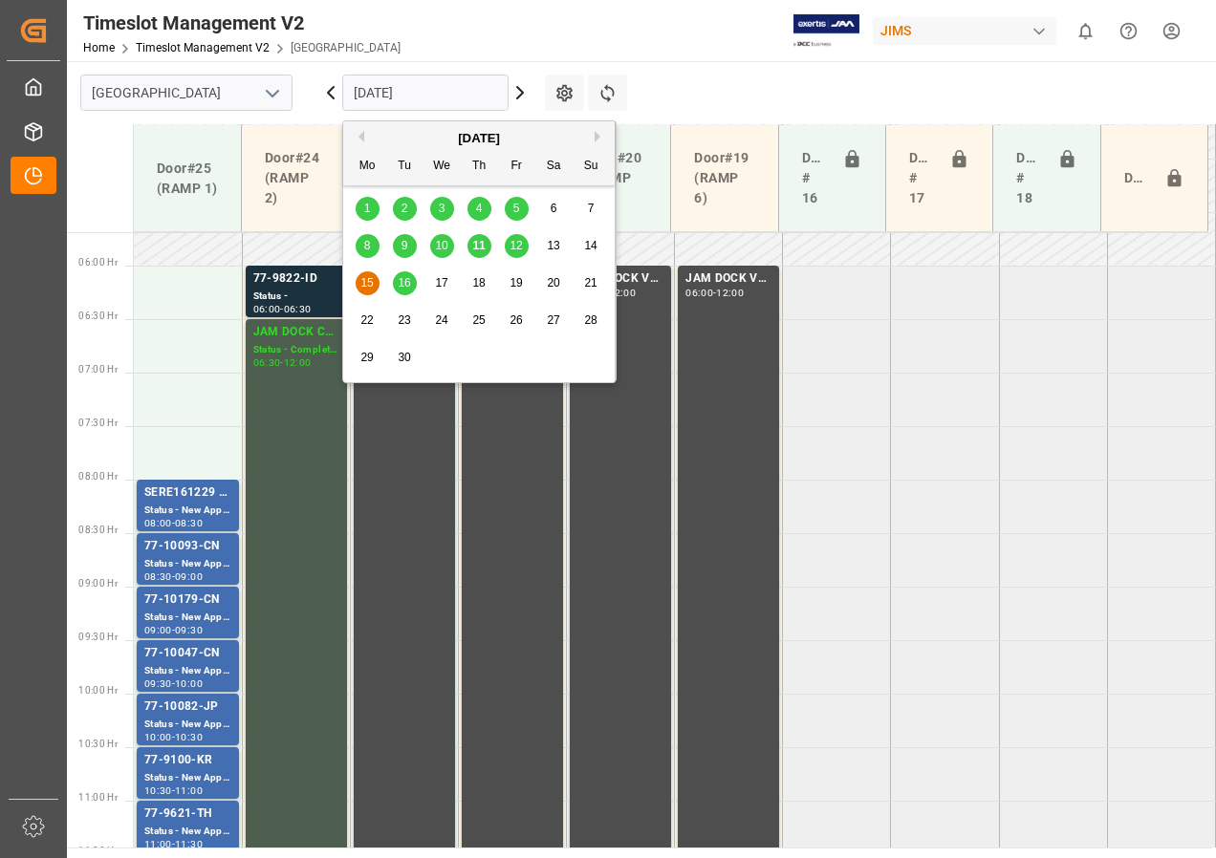
click at [518, 241] on span "12" at bounding box center [516, 245] width 12 height 13
